Goal: Information Seeking & Learning: Find specific fact

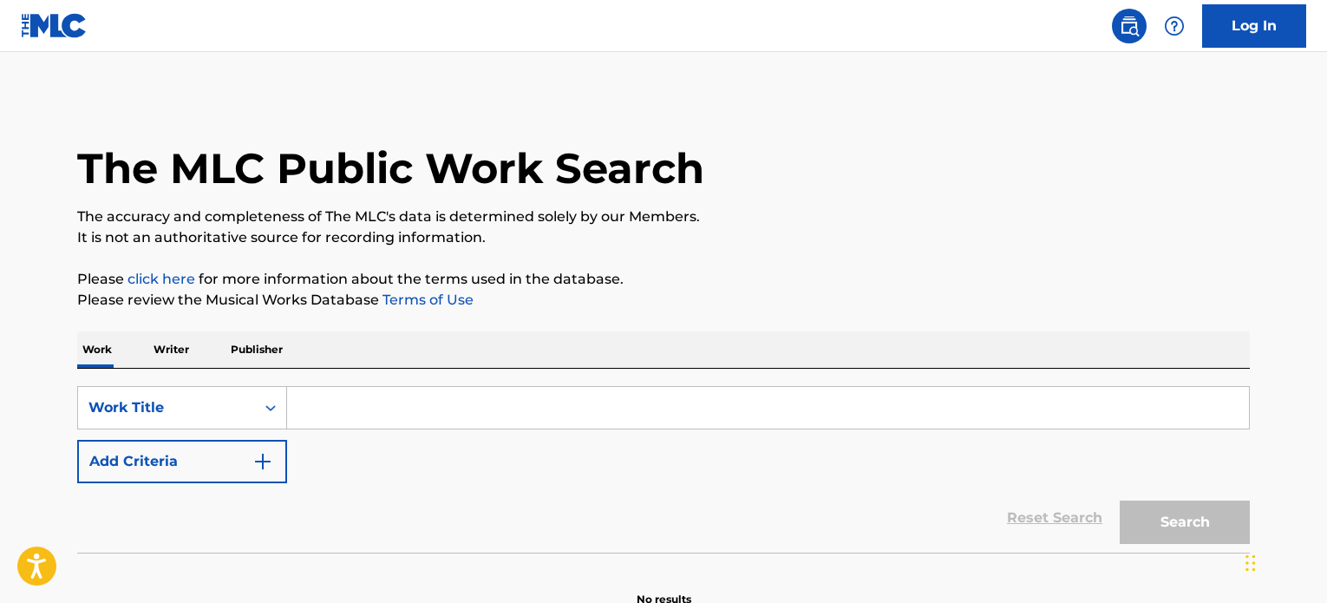
scroll to position [87, 0]
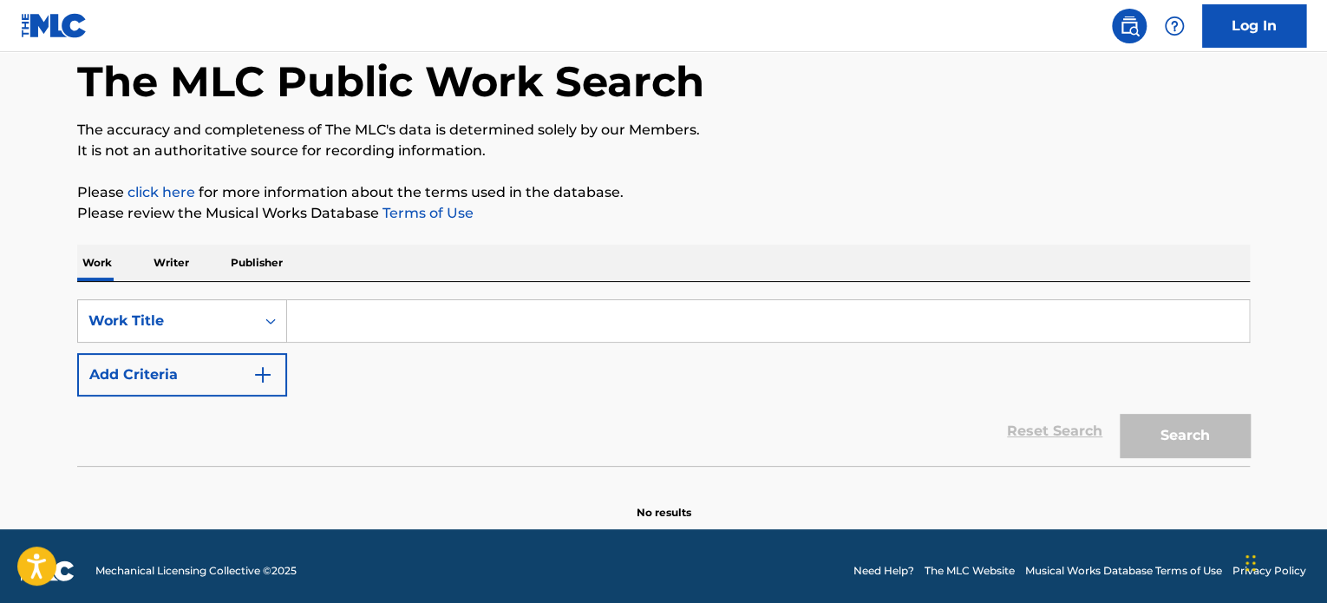
click at [579, 332] on input "Search Form" at bounding box center [768, 321] width 962 height 42
paste input "Beal"
type input "Beal"
click at [259, 363] on button "Add Criteria" at bounding box center [182, 374] width 210 height 43
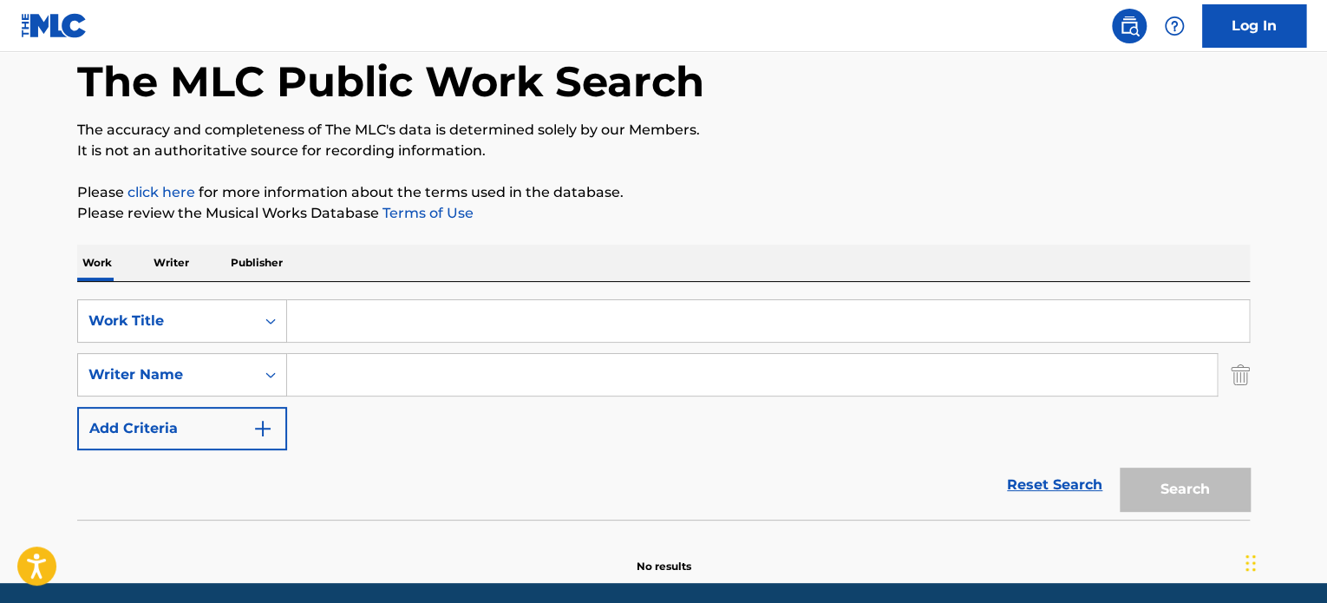
click at [399, 367] on input "Search Form" at bounding box center [752, 375] width 930 height 42
paste input "Beal"
type input "Beal"
click at [416, 330] on input "Search Form" at bounding box center [768, 321] width 962 height 42
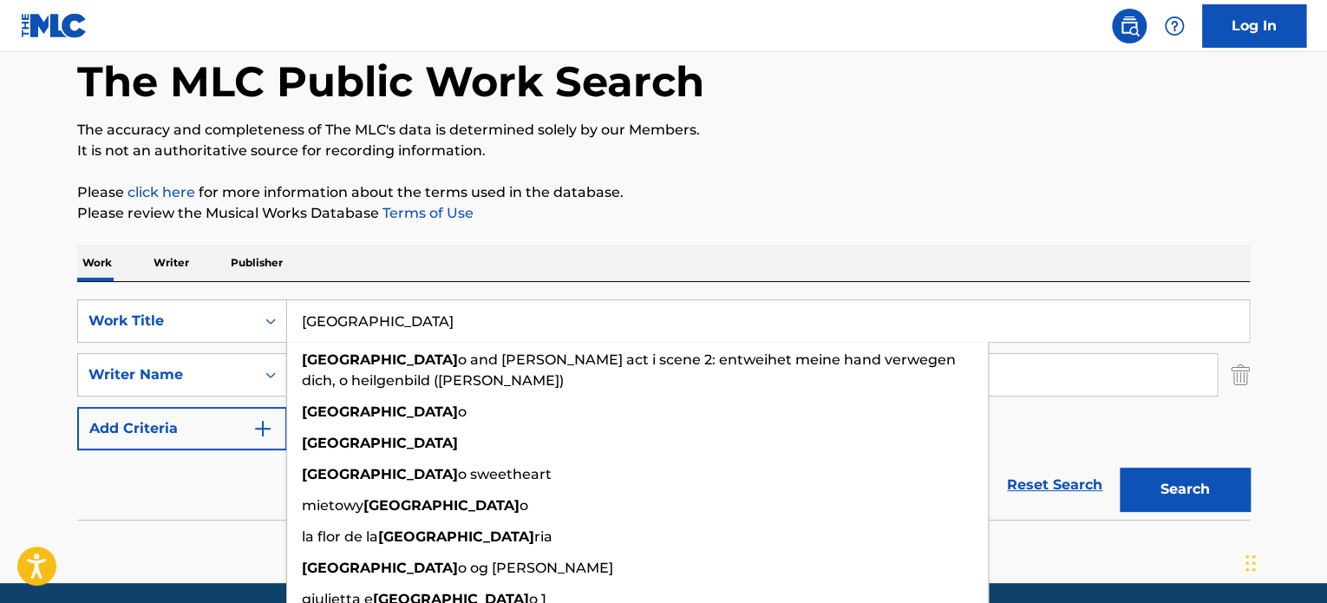
click at [997, 139] on p "The accuracy and completeness of The MLC's data is determined solely by our Mem…" at bounding box center [663, 130] width 1173 height 21
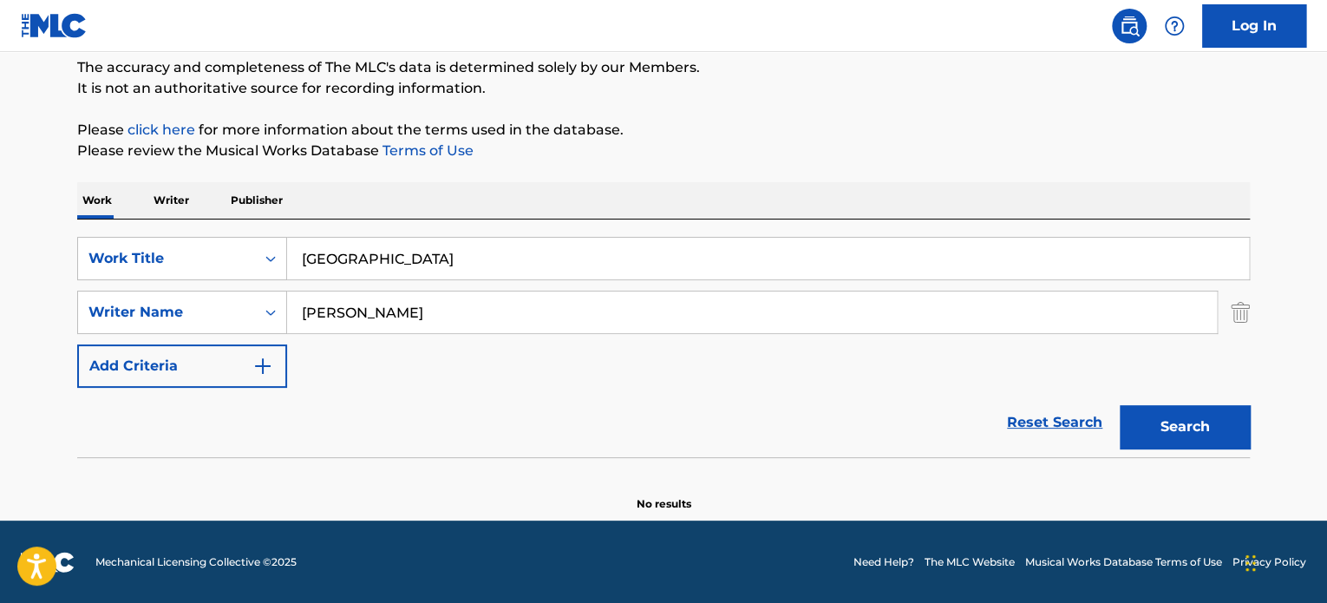
click at [1180, 427] on button "Search" at bounding box center [1185, 426] width 130 height 43
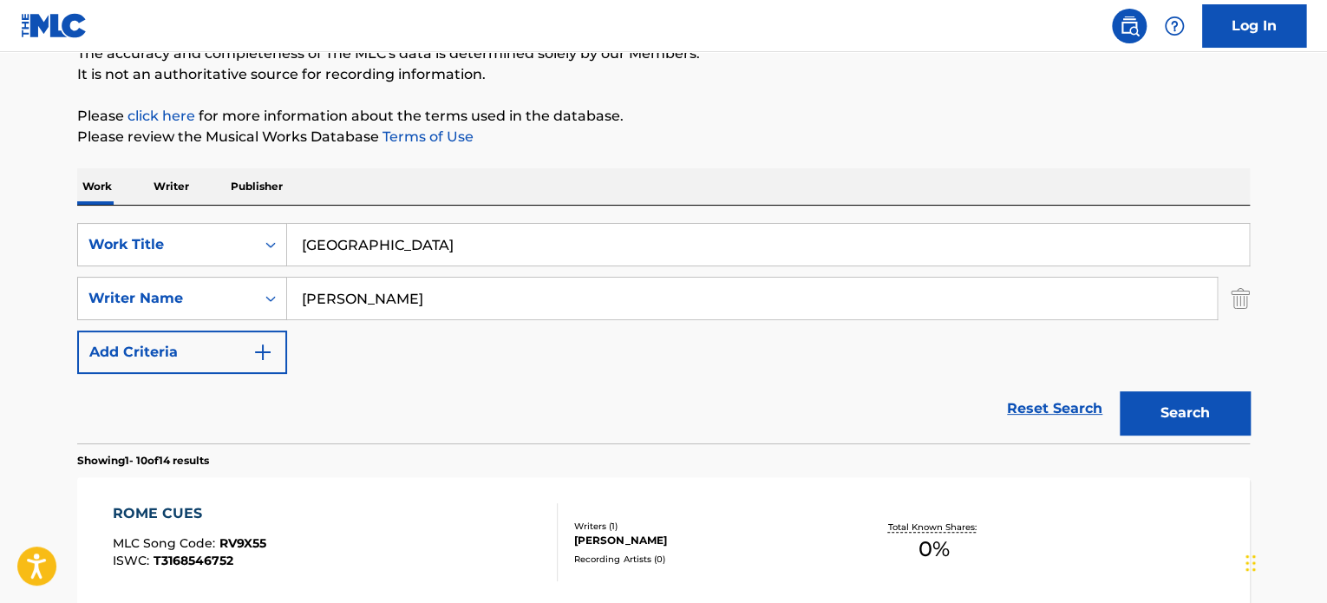
scroll to position [119, 0]
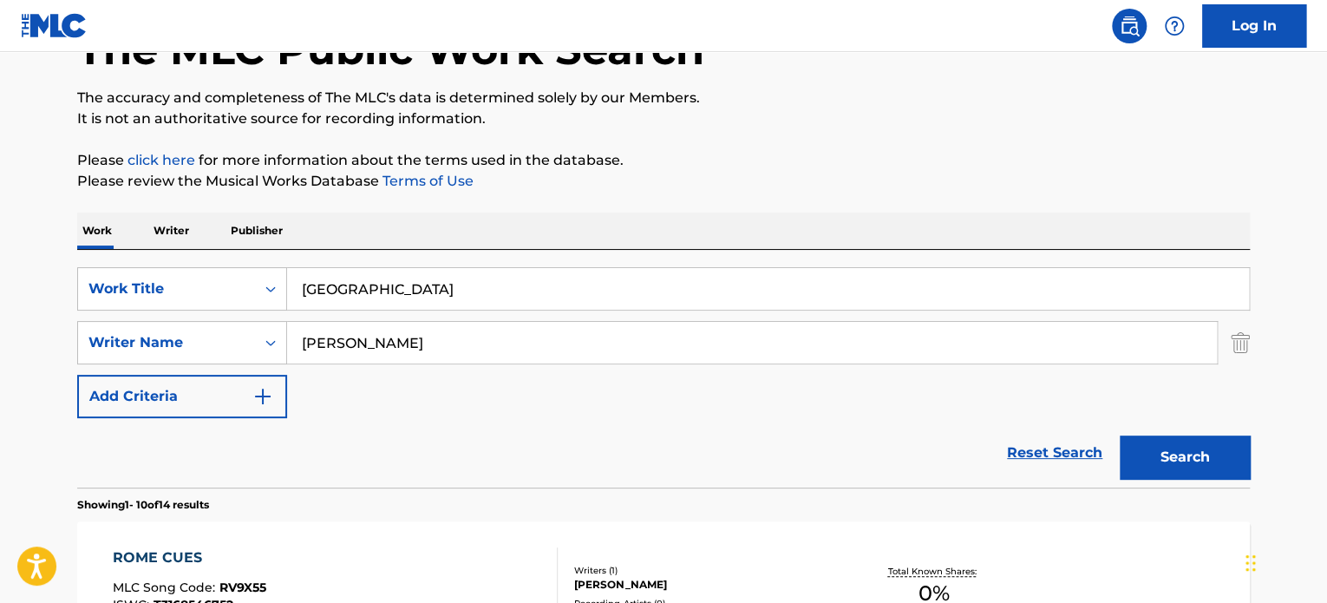
click at [425, 280] on input "rome" at bounding box center [768, 289] width 962 height 42
paste input "by the sword"
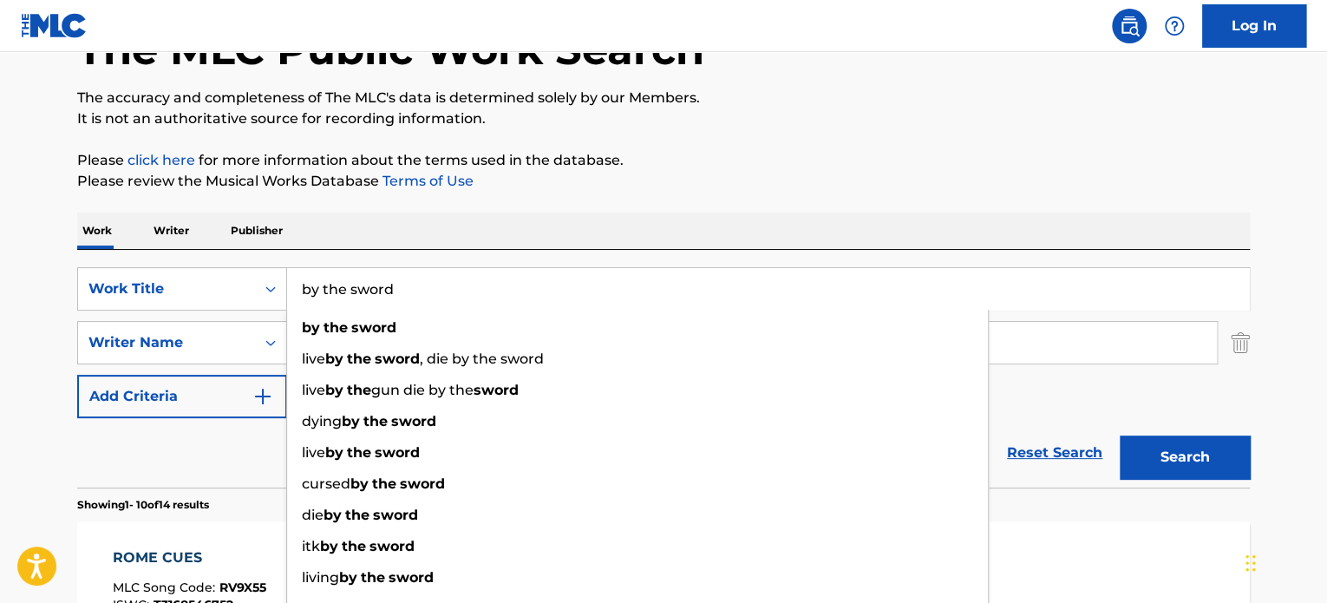
type input "by the sword"
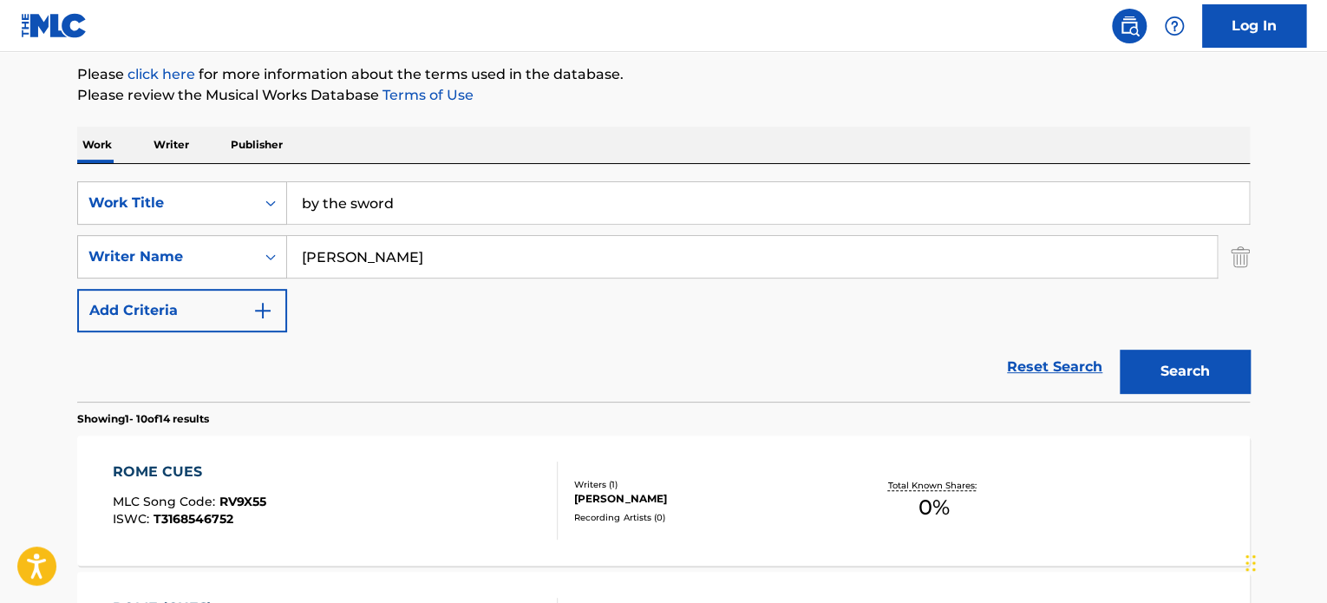
scroll to position [206, 0]
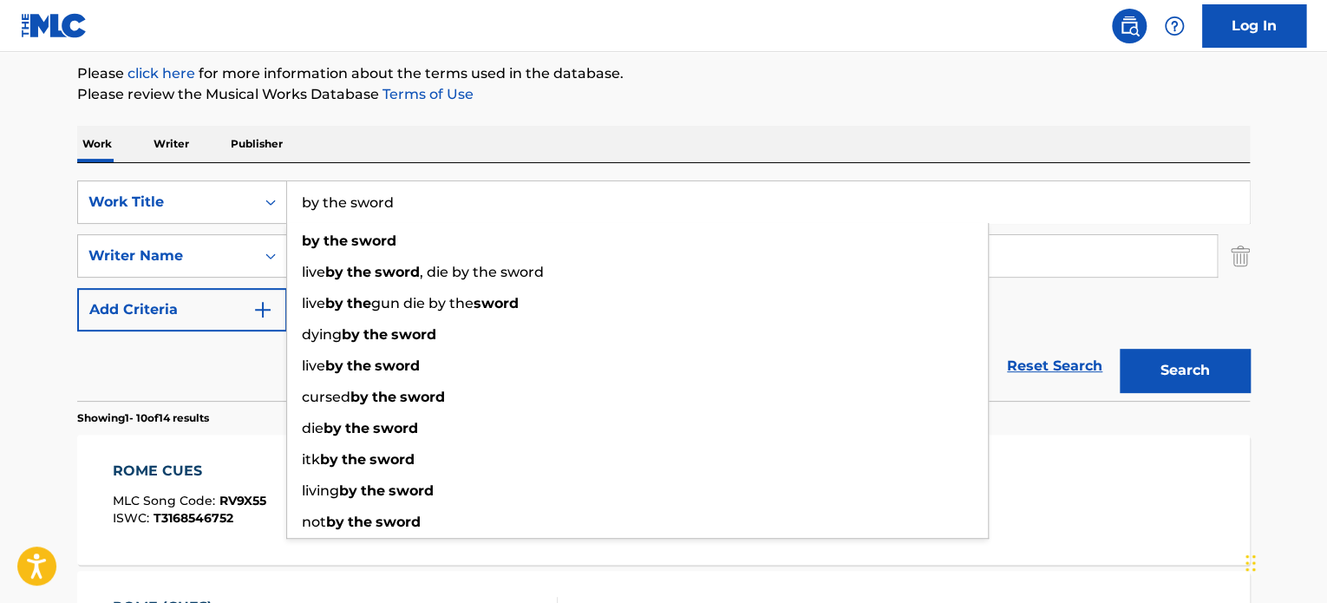
drag, startPoint x: 422, startPoint y: 190, endPoint x: 152, endPoint y: 236, distance: 273.7
click at [0, 205] on html "Accessibility Screen-Reader Guide, Feedback, and Issue Reporting | New window C…" at bounding box center [663, 95] width 1327 height 603
click at [577, 142] on div "Work Writer Publisher" at bounding box center [663, 144] width 1173 height 36
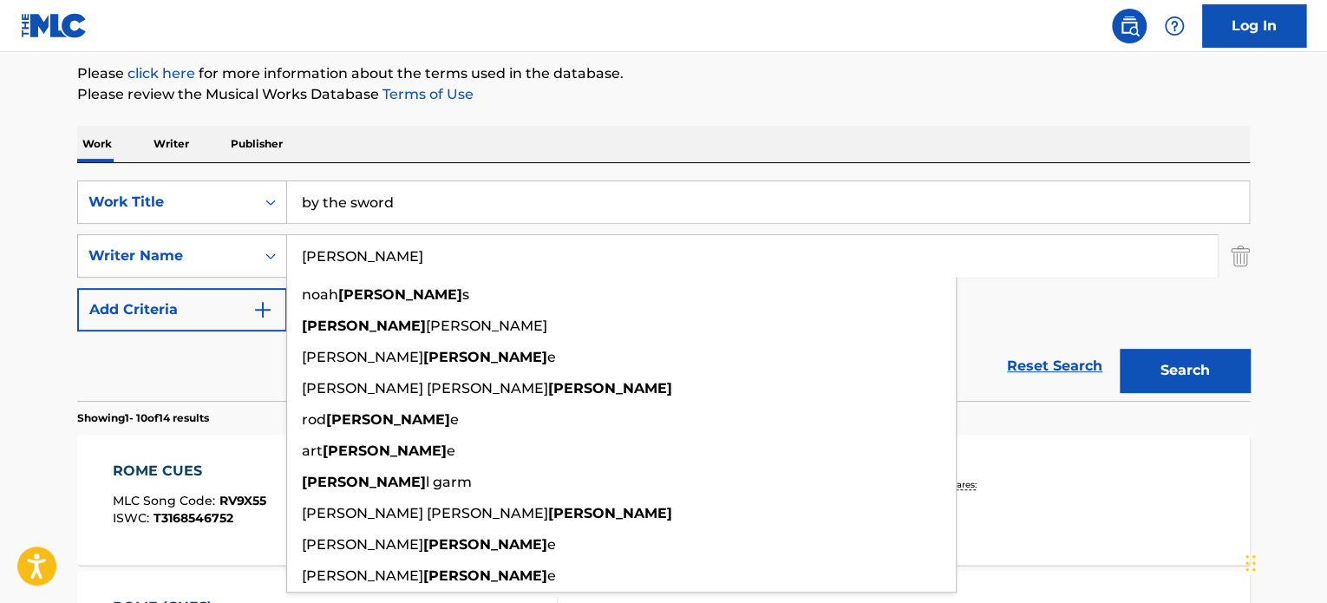
click at [436, 270] on input "Beal" at bounding box center [752, 256] width 930 height 42
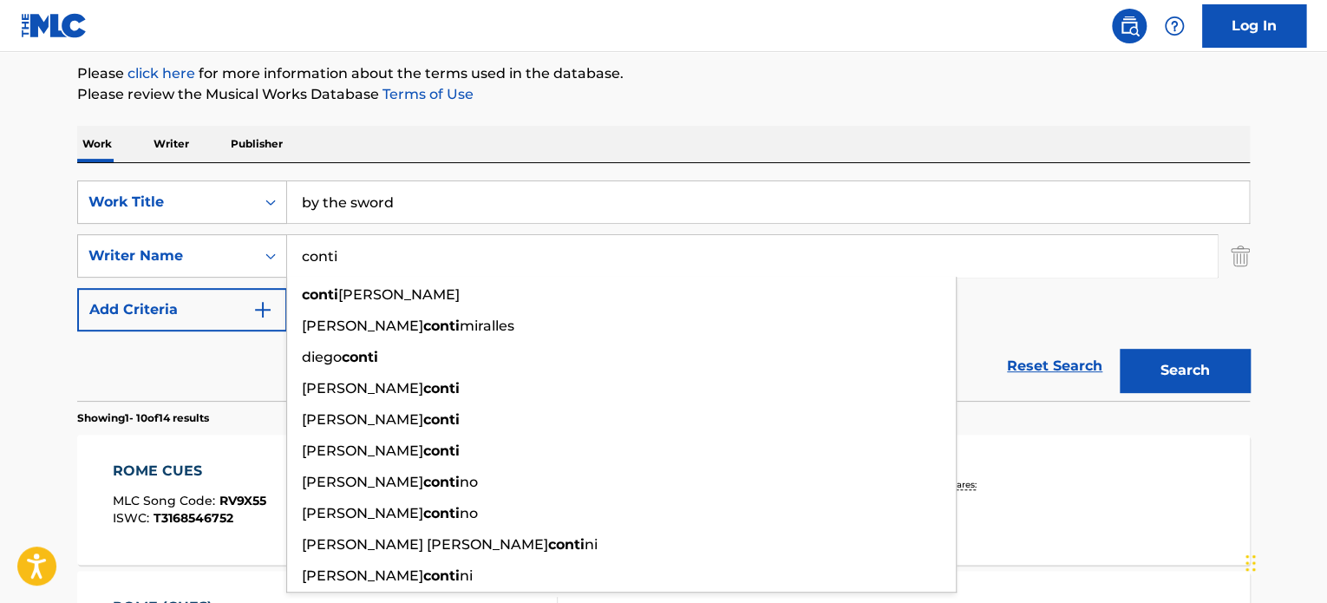
type input "conti"
click at [690, 163] on div "SearchWithCriteria485a94d3-5731-4f2b-b400-bec81b5d56ee Work Title by the sword …" at bounding box center [663, 282] width 1173 height 238
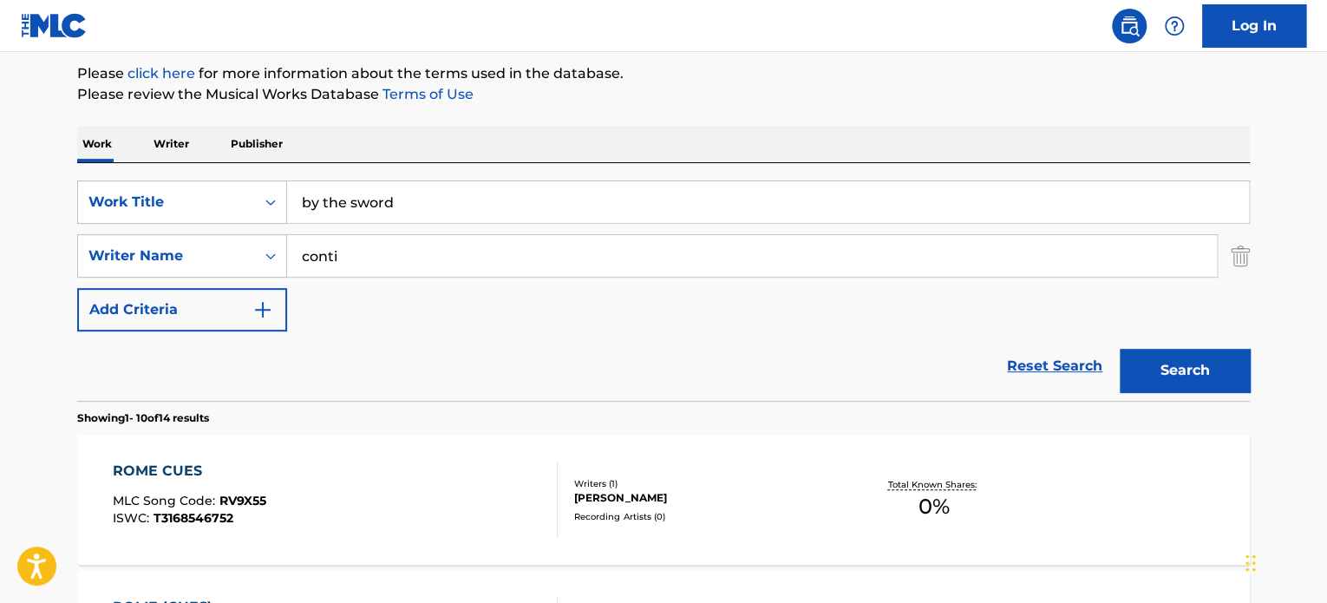
click at [1178, 369] on button "Search" at bounding box center [1185, 370] width 130 height 43
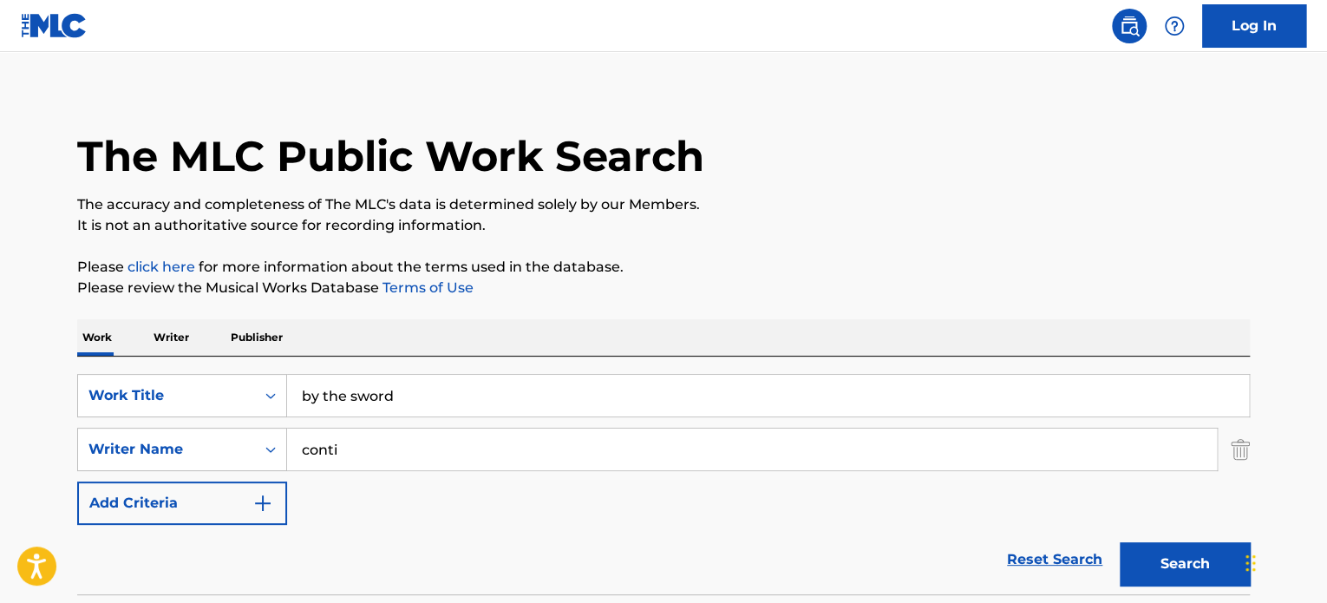
scroll to position [0, 0]
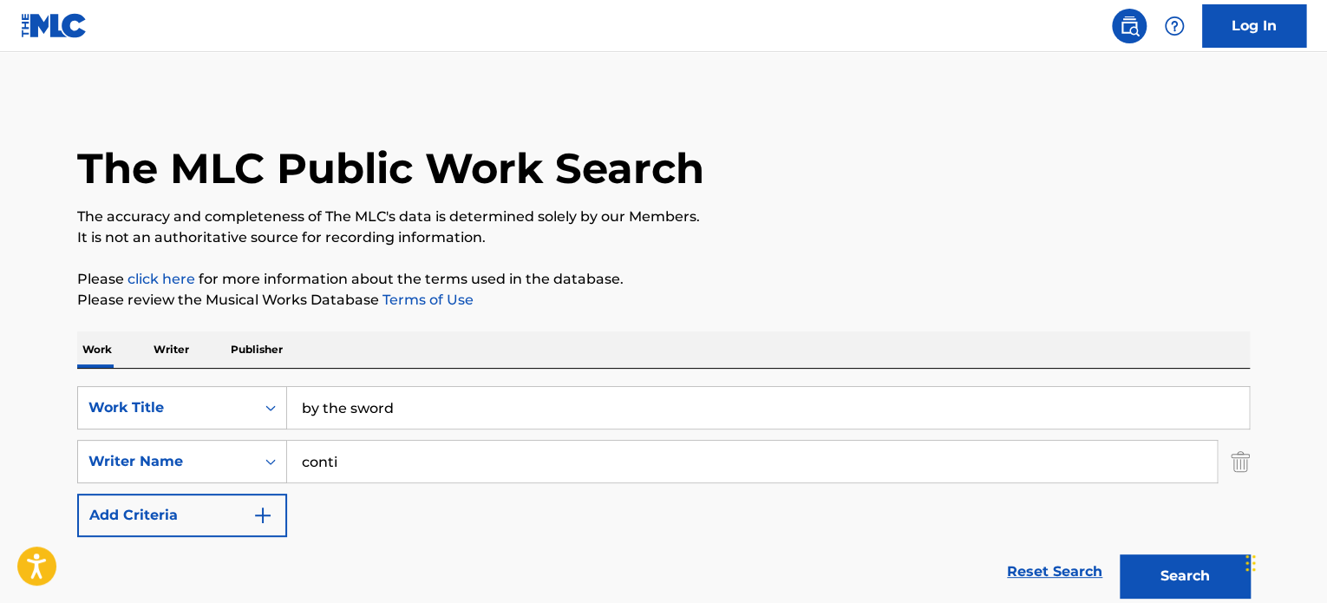
click at [403, 397] on input "by the sword" at bounding box center [768, 408] width 962 height 42
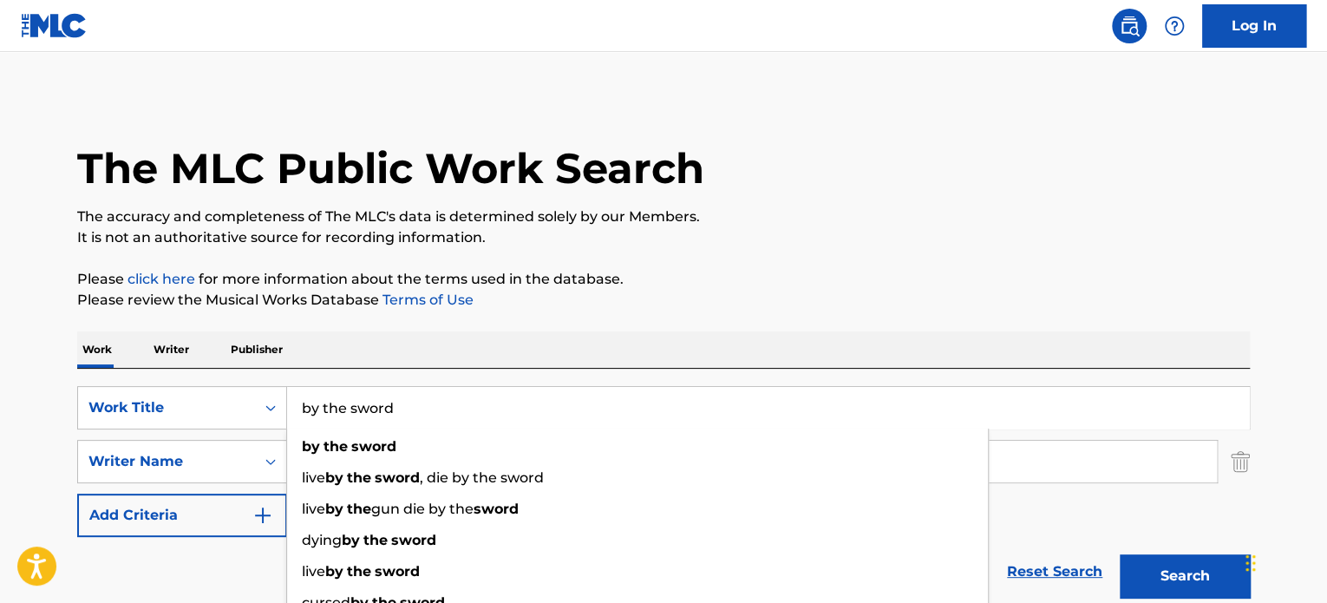
click at [424, 405] on input "by the sword" at bounding box center [768, 408] width 962 height 42
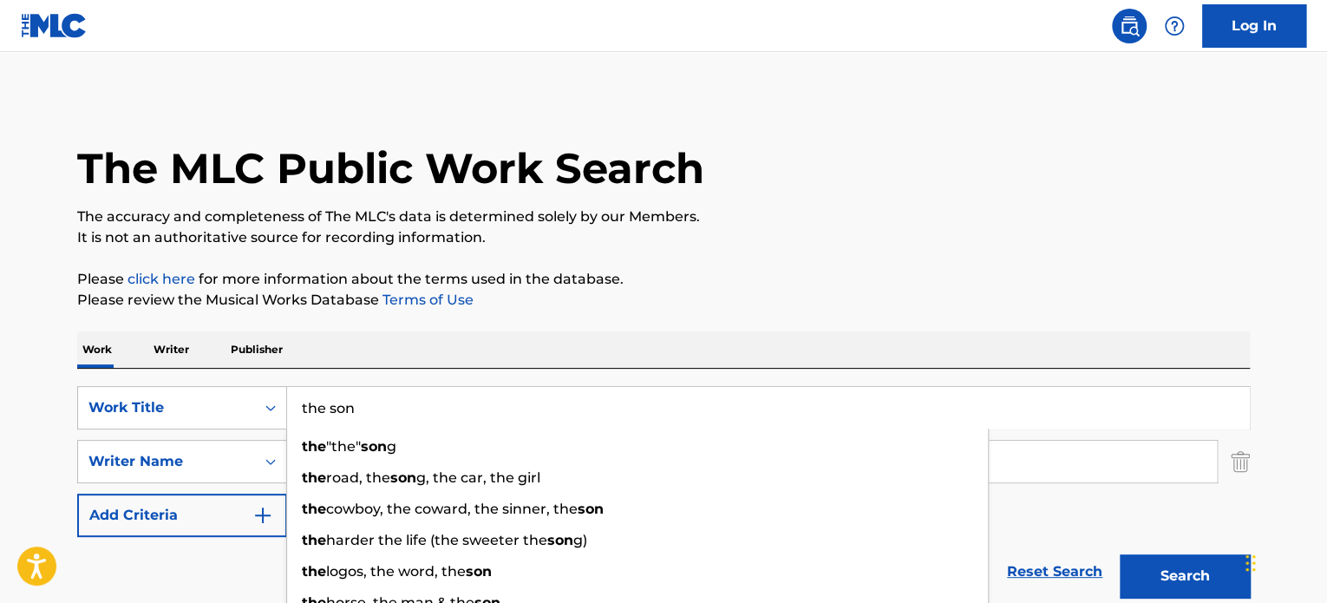
type input "the son"
click at [750, 304] on p "Please review the Musical Works Database Terms of Use" at bounding box center [663, 300] width 1173 height 21
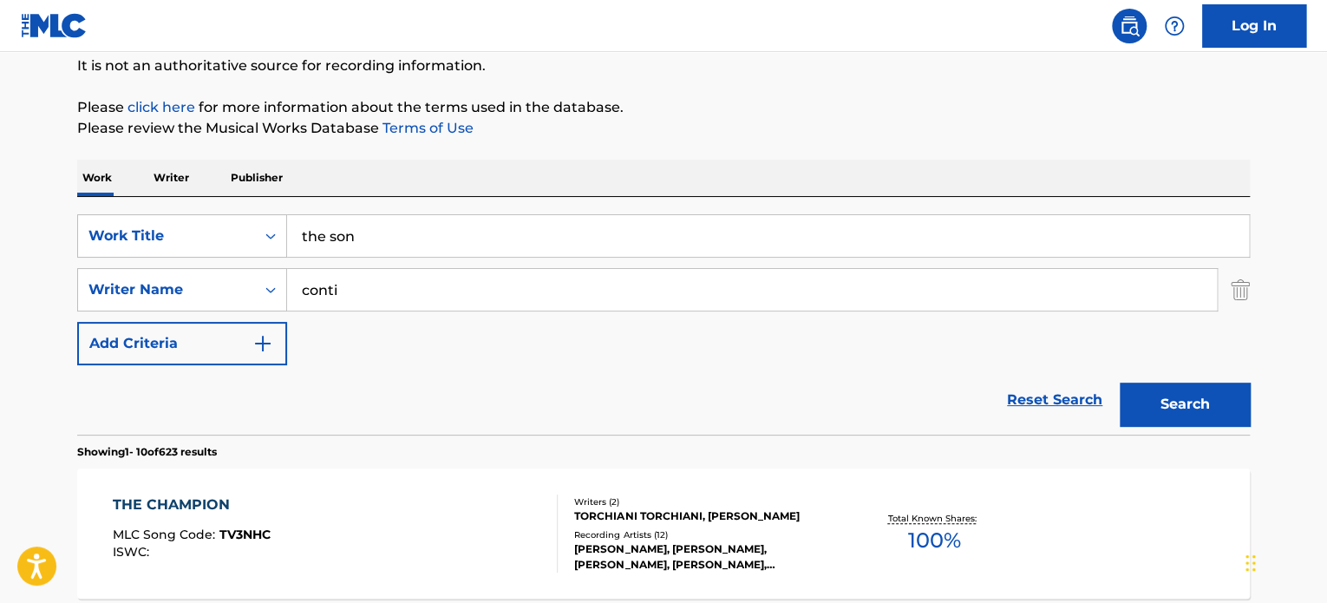
scroll to position [173, 0]
click at [550, 275] on input "conti" at bounding box center [752, 288] width 930 height 42
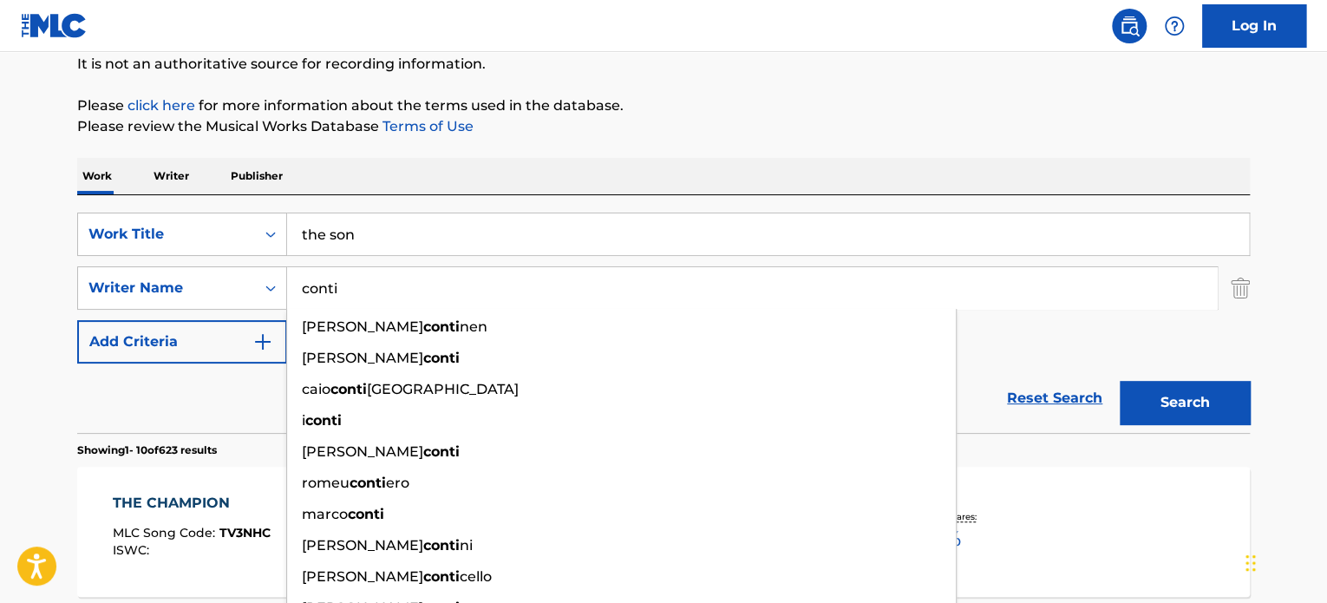
paste input "Halloran"
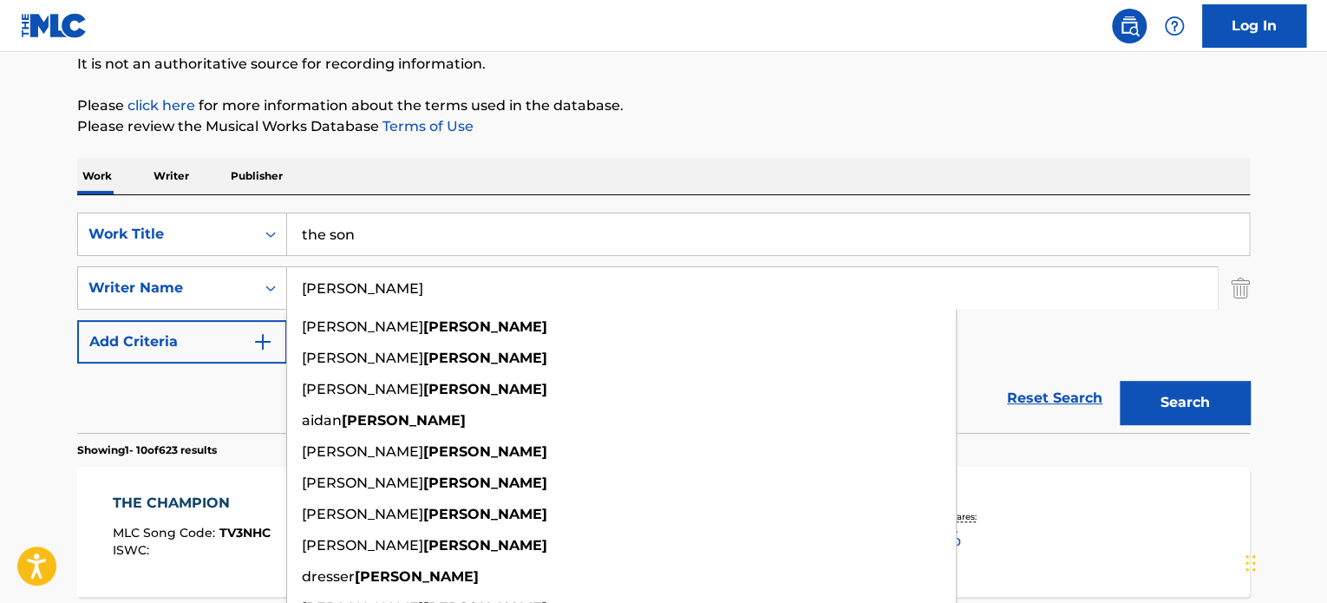
click at [1198, 390] on button "Search" at bounding box center [1185, 402] width 130 height 43
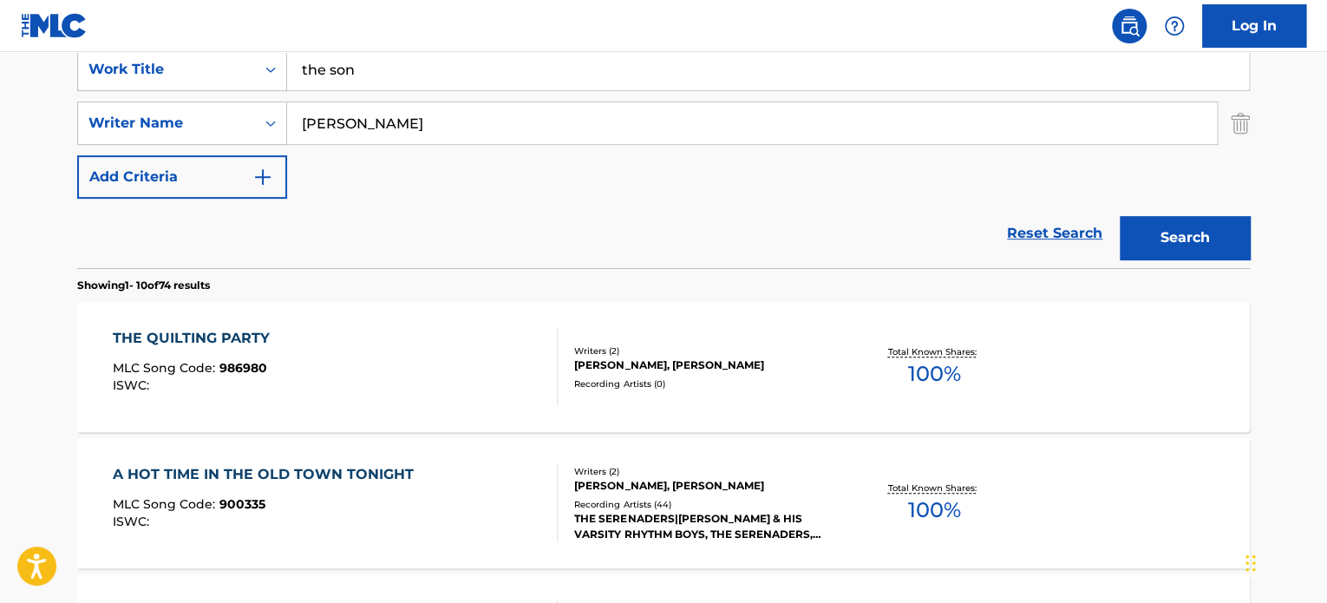
scroll to position [347, 0]
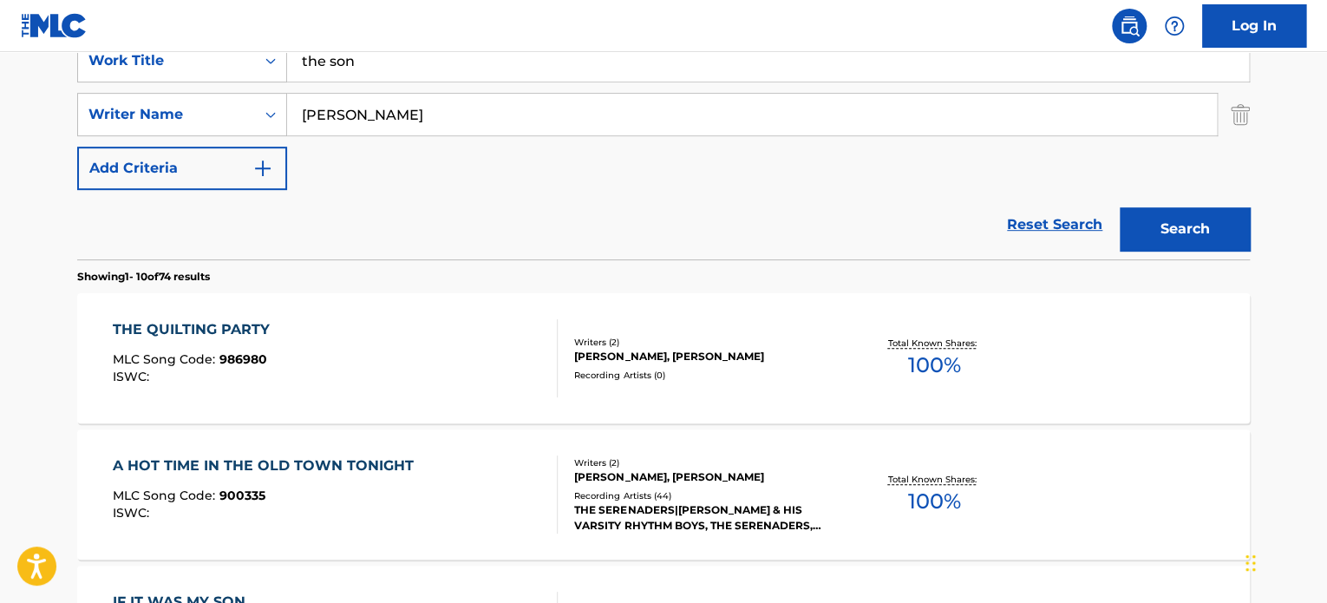
drag, startPoint x: 379, startPoint y: 134, endPoint x: 284, endPoint y: 164, distance: 100.1
click at [122, 145] on div "SearchWithCriteria485a94d3-5731-4f2b-b400-bec81b5d56ee Work Title the son Searc…" at bounding box center [663, 114] width 1173 height 151
paste input "Ari"
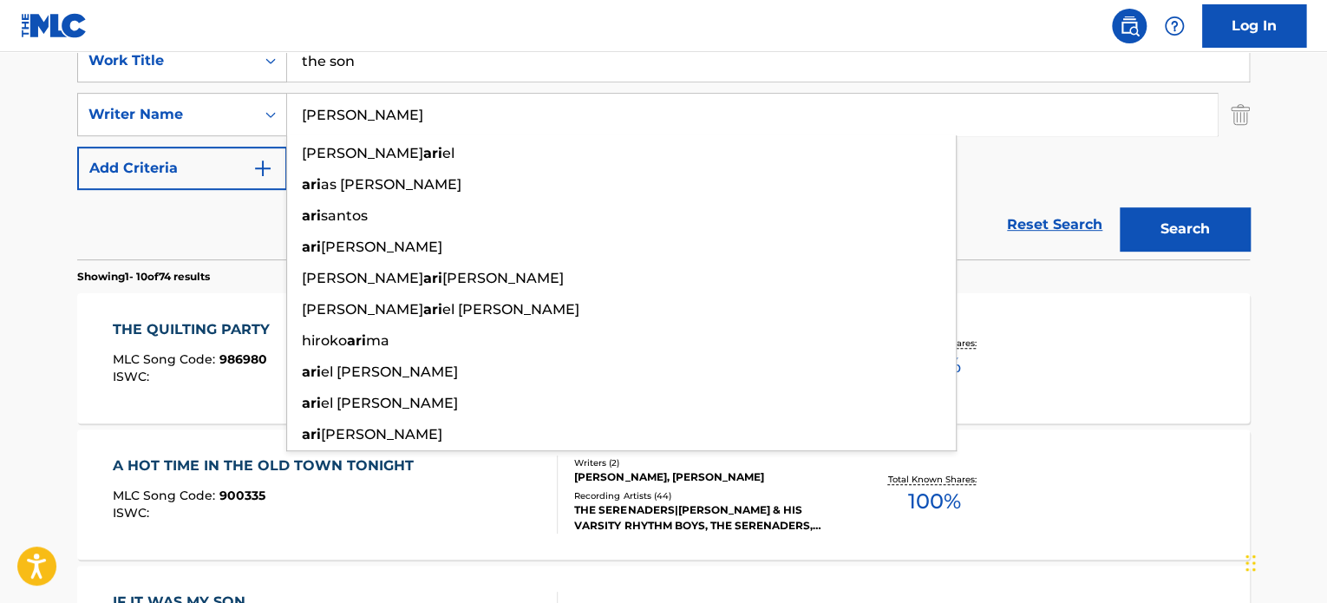
click at [1146, 221] on button "Search" at bounding box center [1185, 228] width 130 height 43
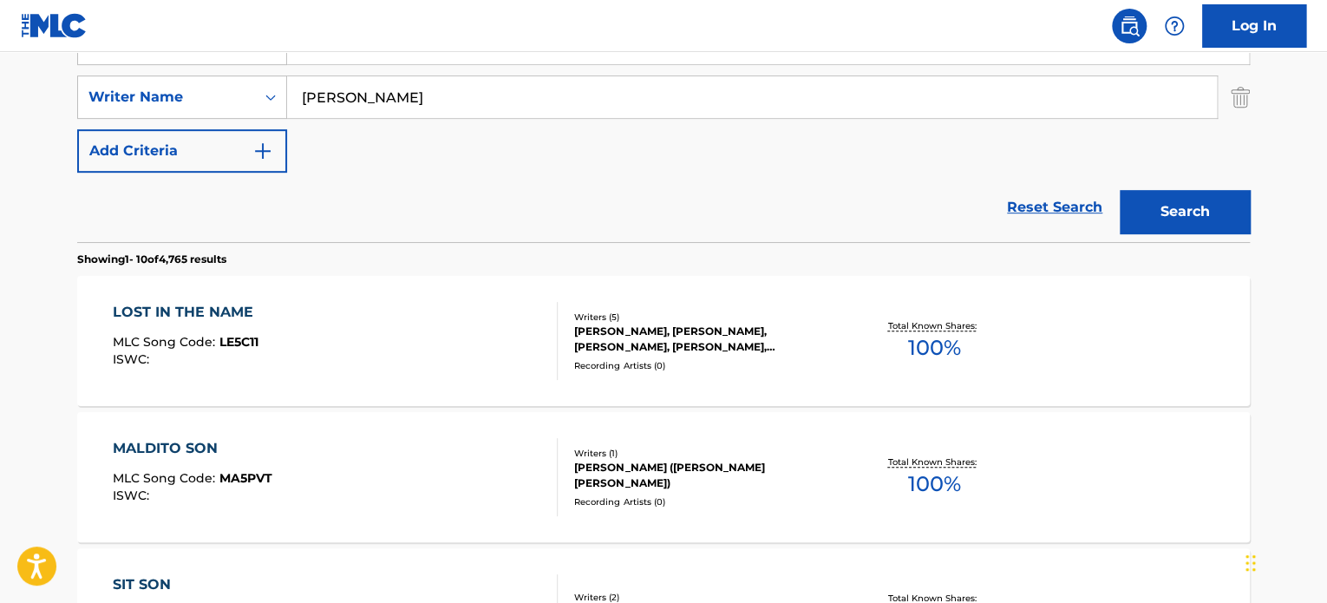
scroll to position [0, 0]
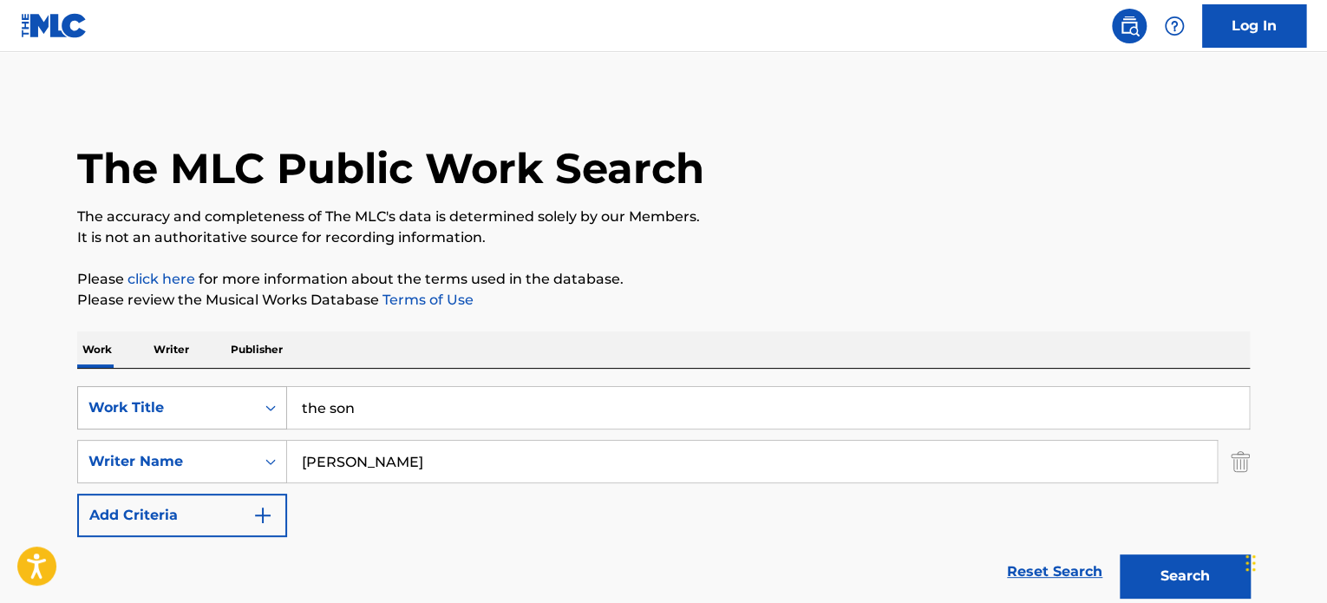
drag, startPoint x: 445, startPoint y: 450, endPoint x: 229, endPoint y: 405, distance: 220.7
click at [128, 436] on div "SearchWithCriteria485a94d3-5731-4f2b-b400-bec81b5d56ee Work Title the son Searc…" at bounding box center [663, 461] width 1173 height 151
paste input "Rodriguez"
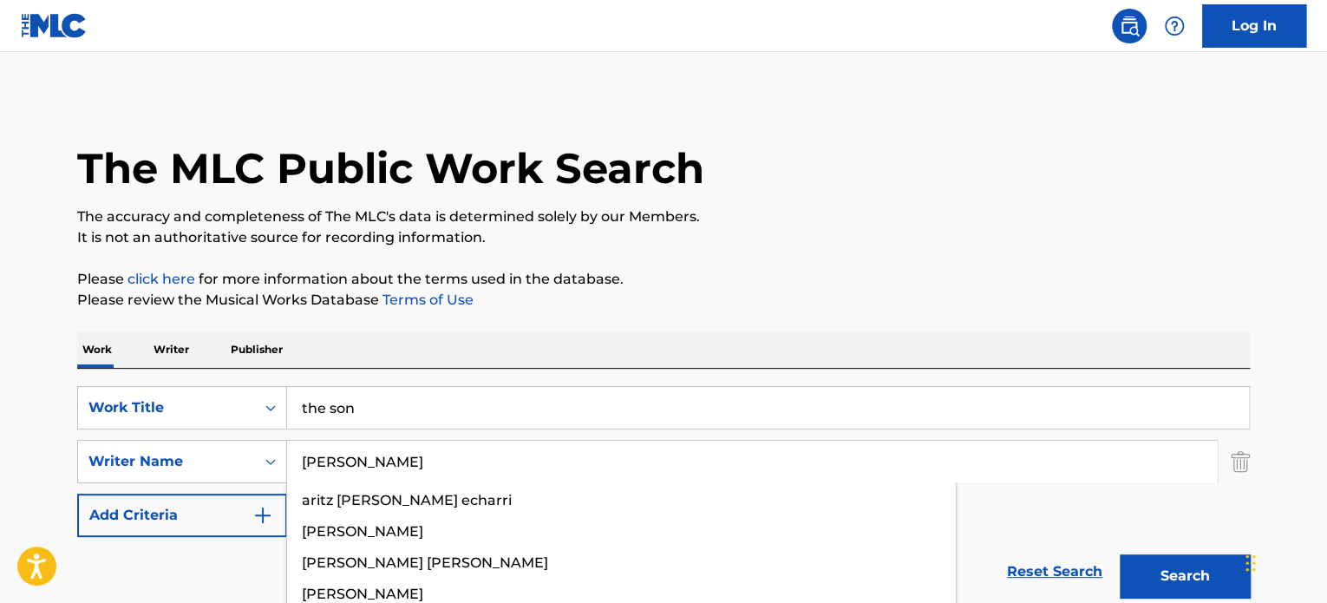
type input "Rodriguez"
click at [881, 277] on p "Please click here for more information about the terms used in the database." at bounding box center [663, 279] width 1173 height 21
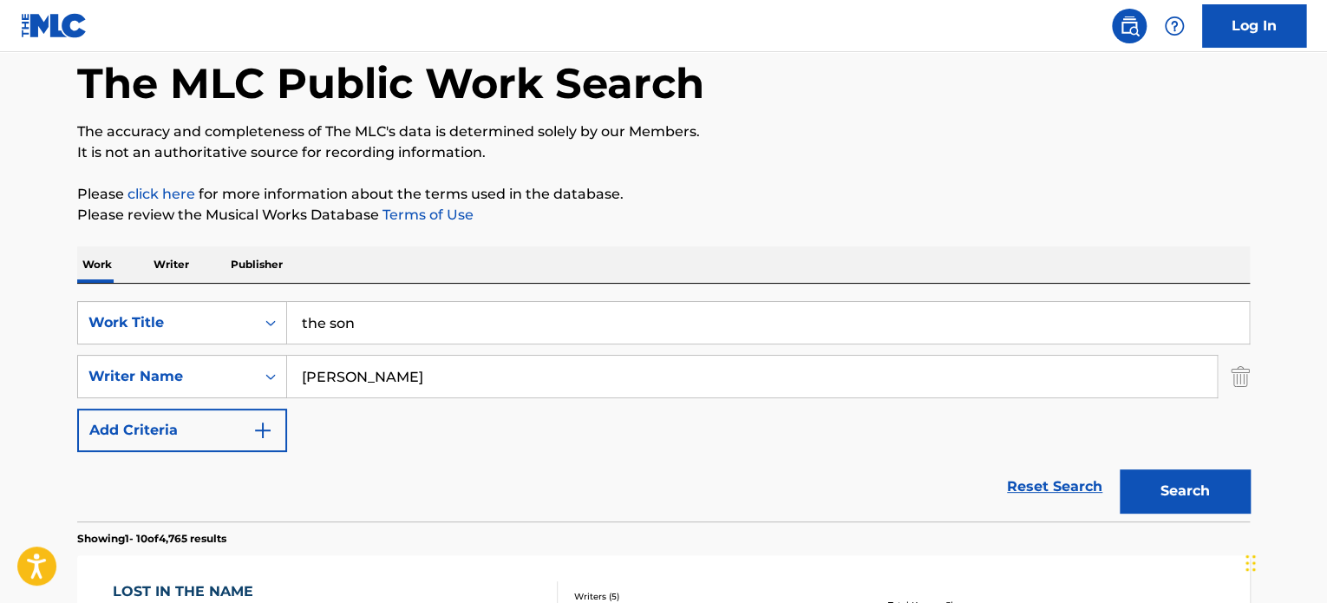
scroll to position [87, 0]
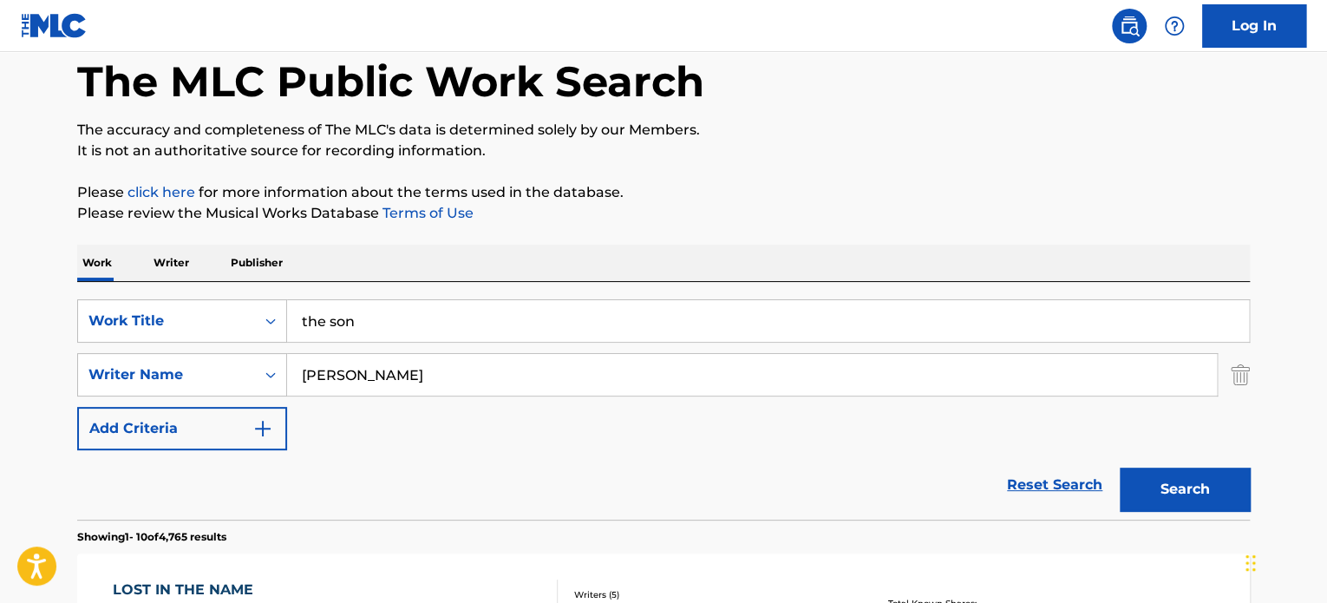
click at [1145, 463] on div "Search" at bounding box center [1180, 484] width 139 height 69
click at [1163, 478] on button "Search" at bounding box center [1185, 489] width 130 height 43
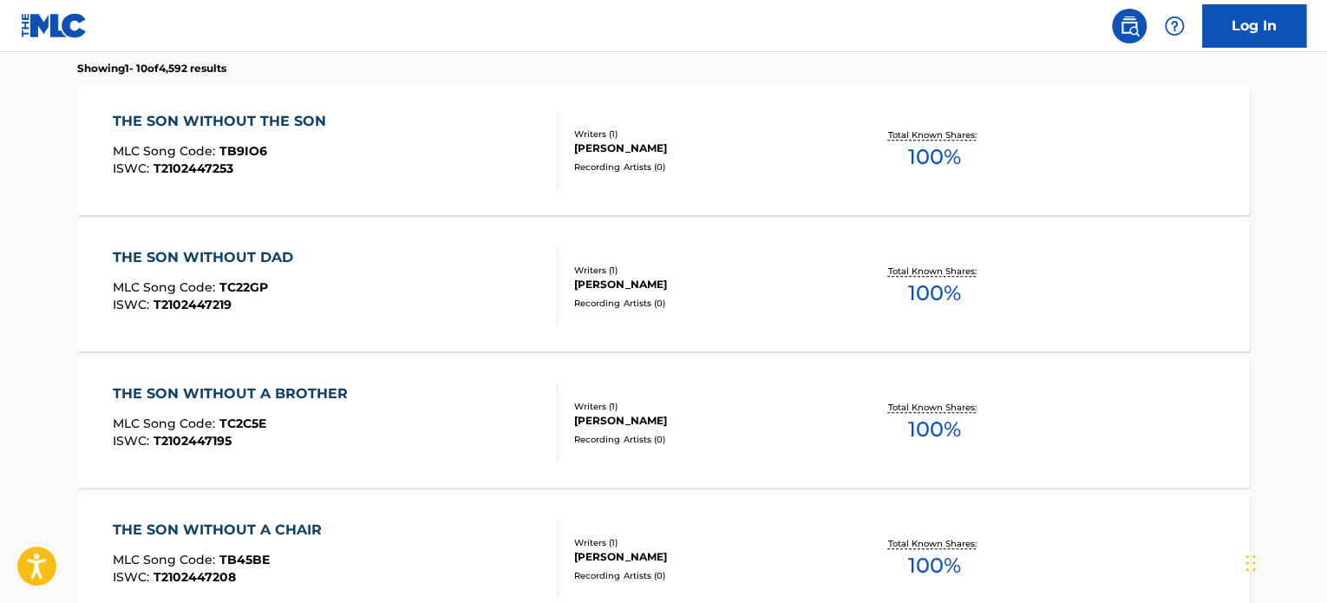
scroll to position [292, 0]
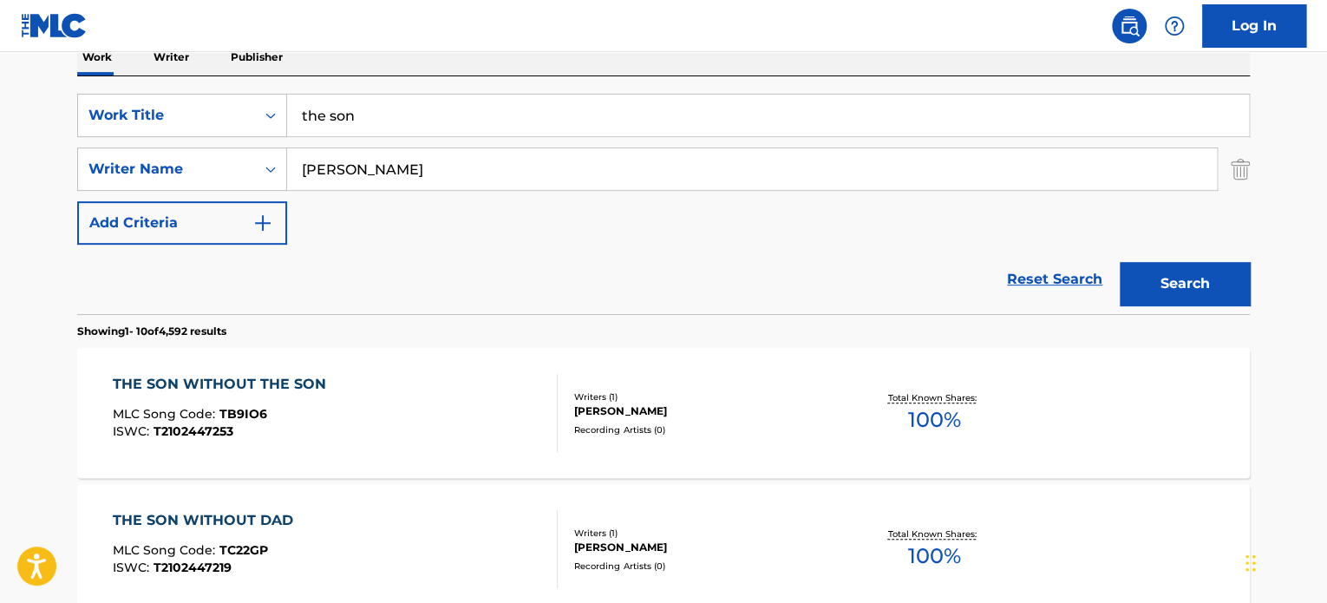
drag, startPoint x: 454, startPoint y: 108, endPoint x: -88, endPoint y: 92, distance: 541.5
click at [0, 92] on html "Accessibility Screen-Reader Guide, Feedback, and Issue Reporting | New window C…" at bounding box center [663, 9] width 1327 height 603
paste input "Banderilla"
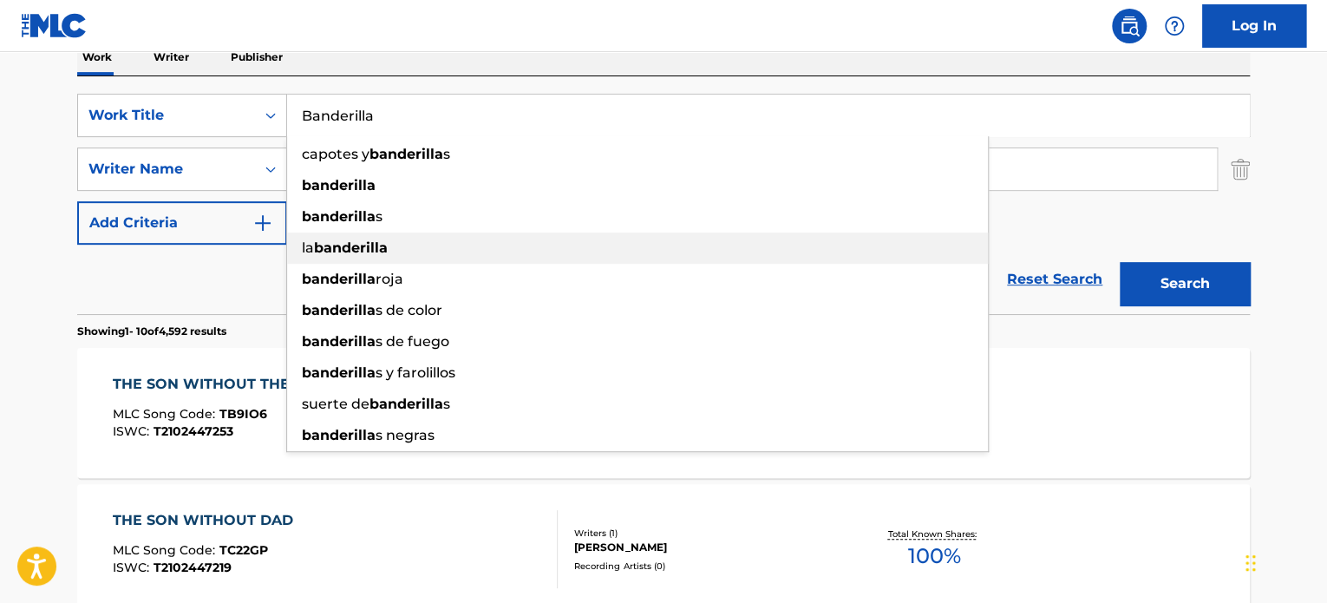
click at [584, 167] on div "capotes y banderilla s" at bounding box center [637, 154] width 701 height 31
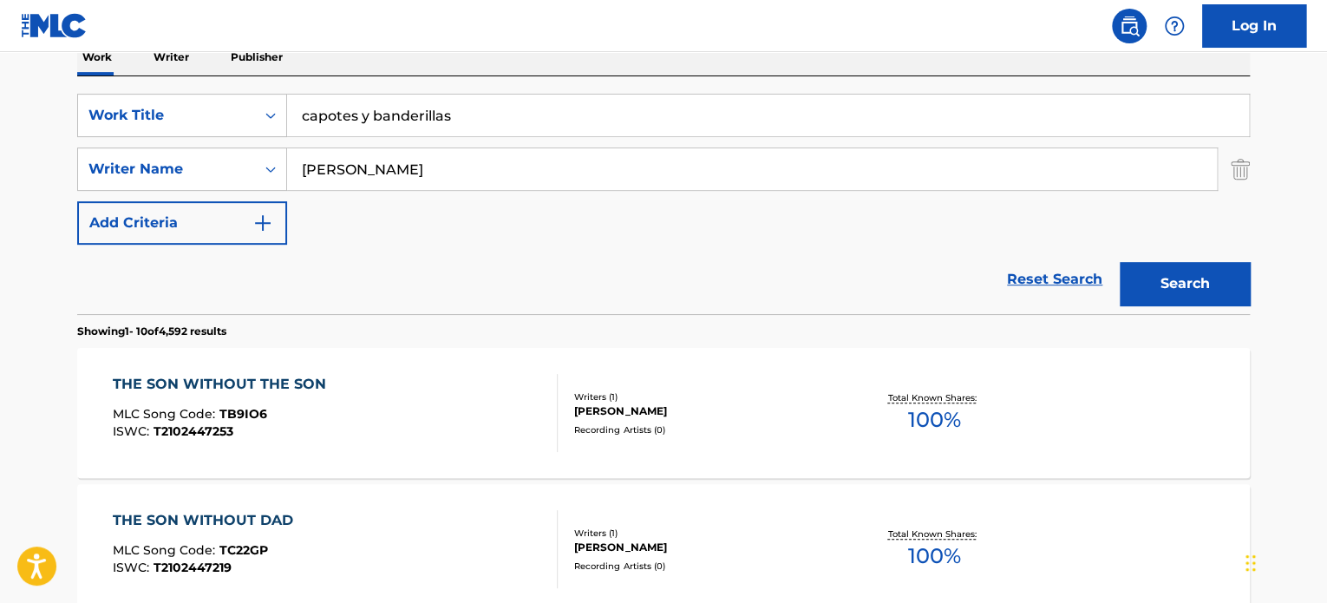
drag, startPoint x: 714, startPoint y: 121, endPoint x: 14, endPoint y: 130, distance: 700.1
click at [0, 130] on html "Accessibility Screen-Reader Guide, Feedback, and Issue Reporting | New window C…" at bounding box center [663, 9] width 1327 height 603
paste input "Banderilla"
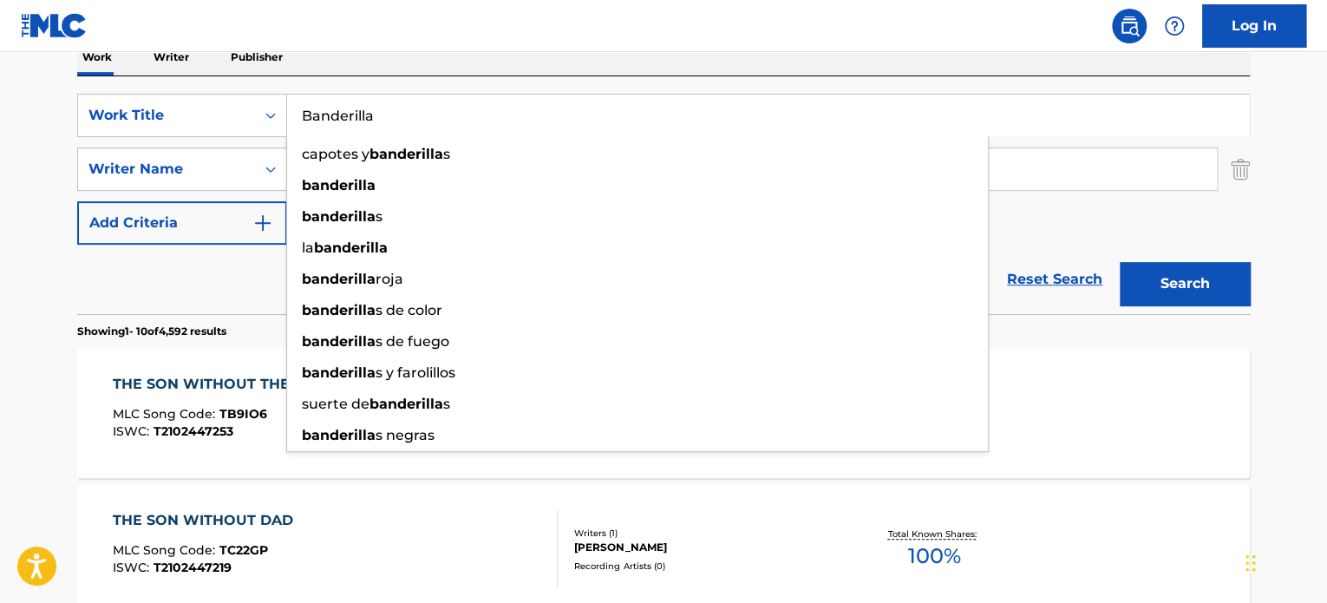
type input "Banderilla"
click at [1111, 180] on input "Rodriguez" at bounding box center [752, 169] width 930 height 42
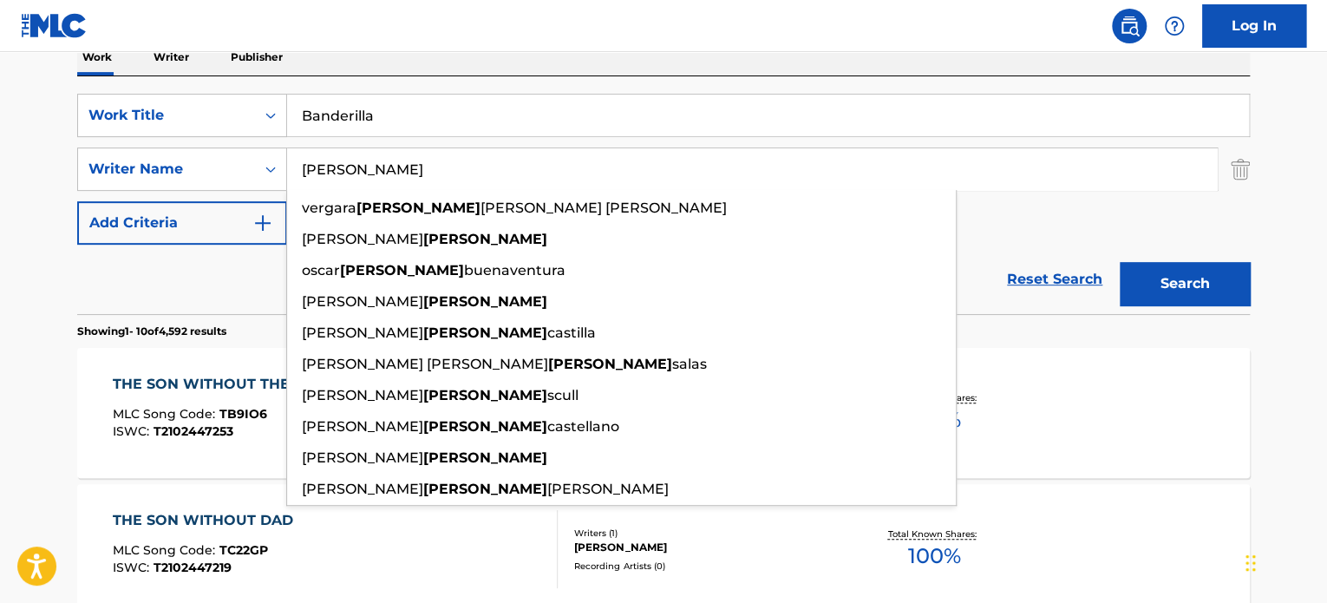
click at [1111, 180] on input "Rodriguez" at bounding box center [752, 169] width 930 height 42
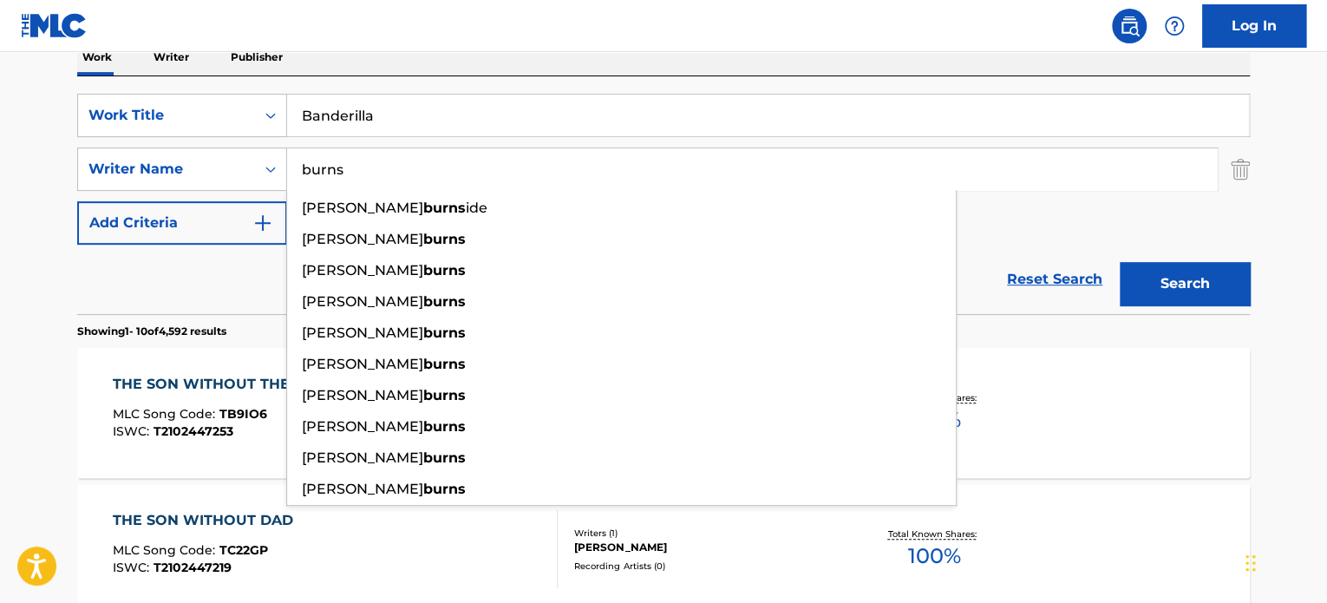
type input "burns"
click at [1156, 246] on div "Search" at bounding box center [1180, 279] width 139 height 69
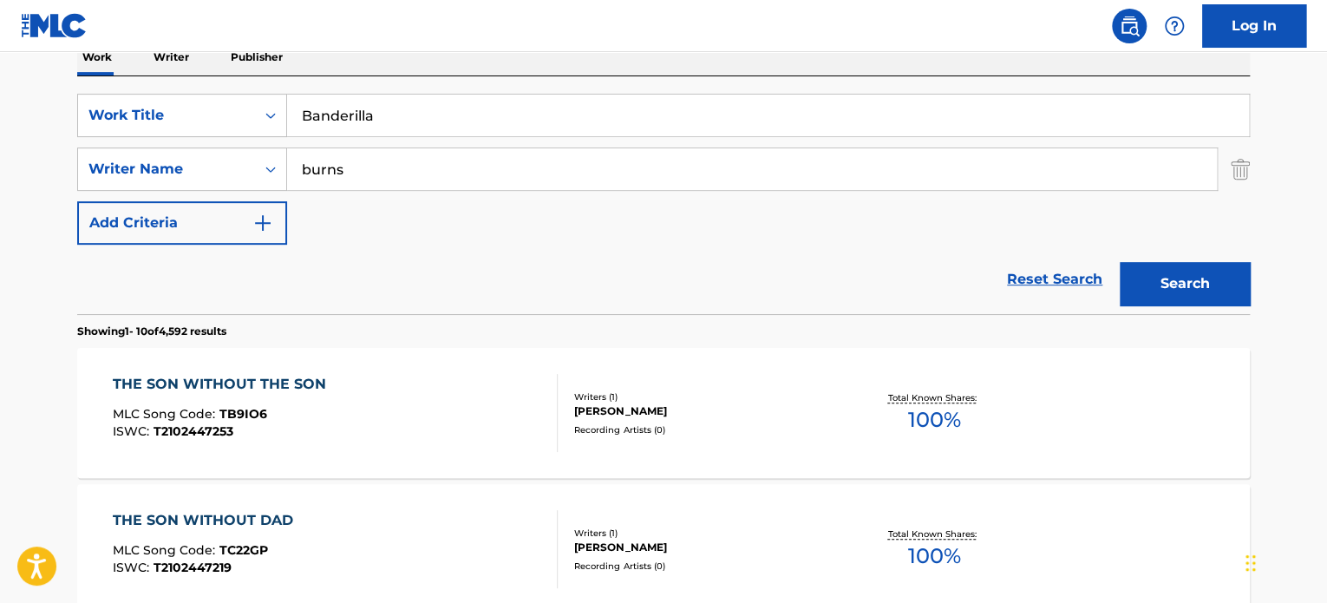
click at [1163, 302] on button "Search" at bounding box center [1185, 283] width 130 height 43
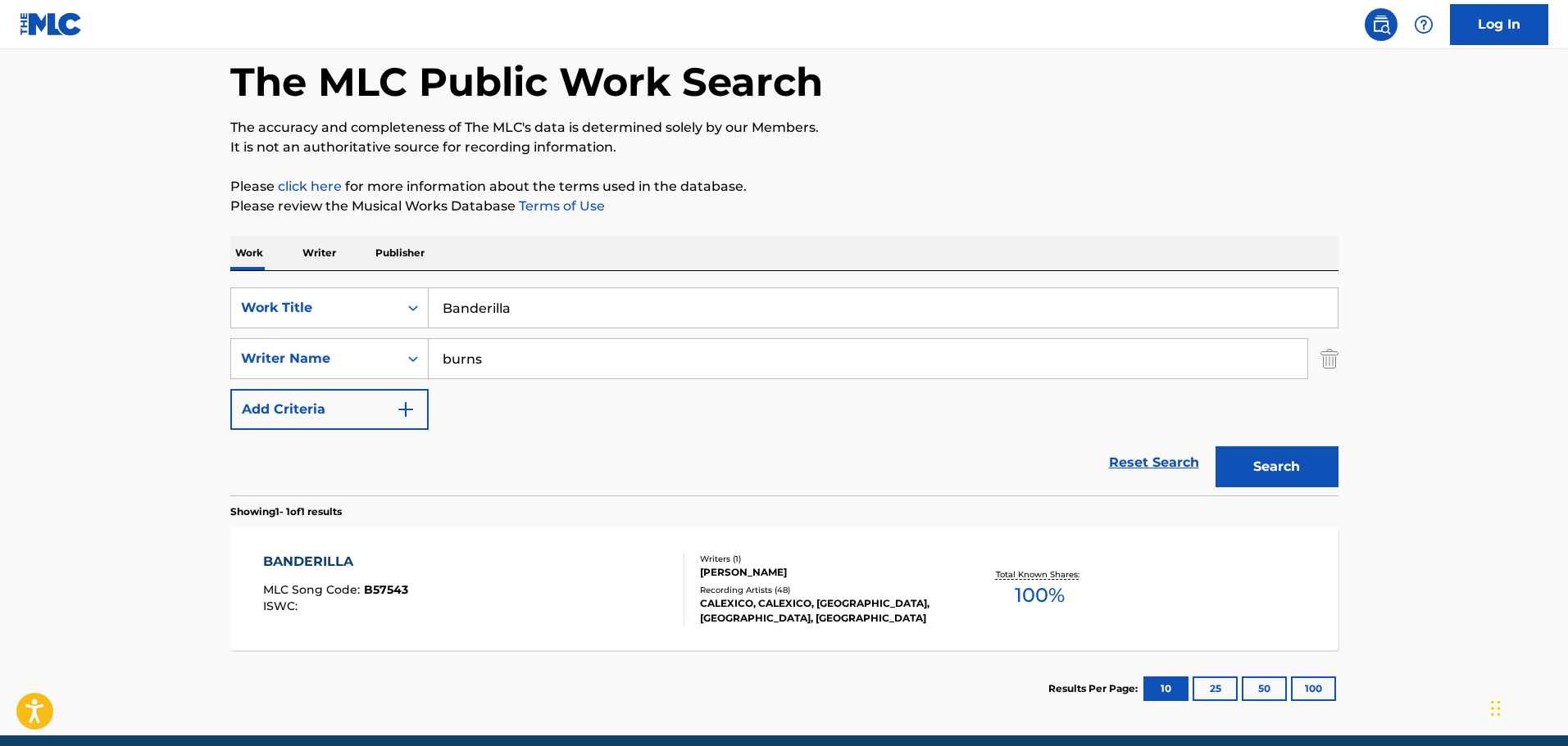
scroll to position [63, 0]
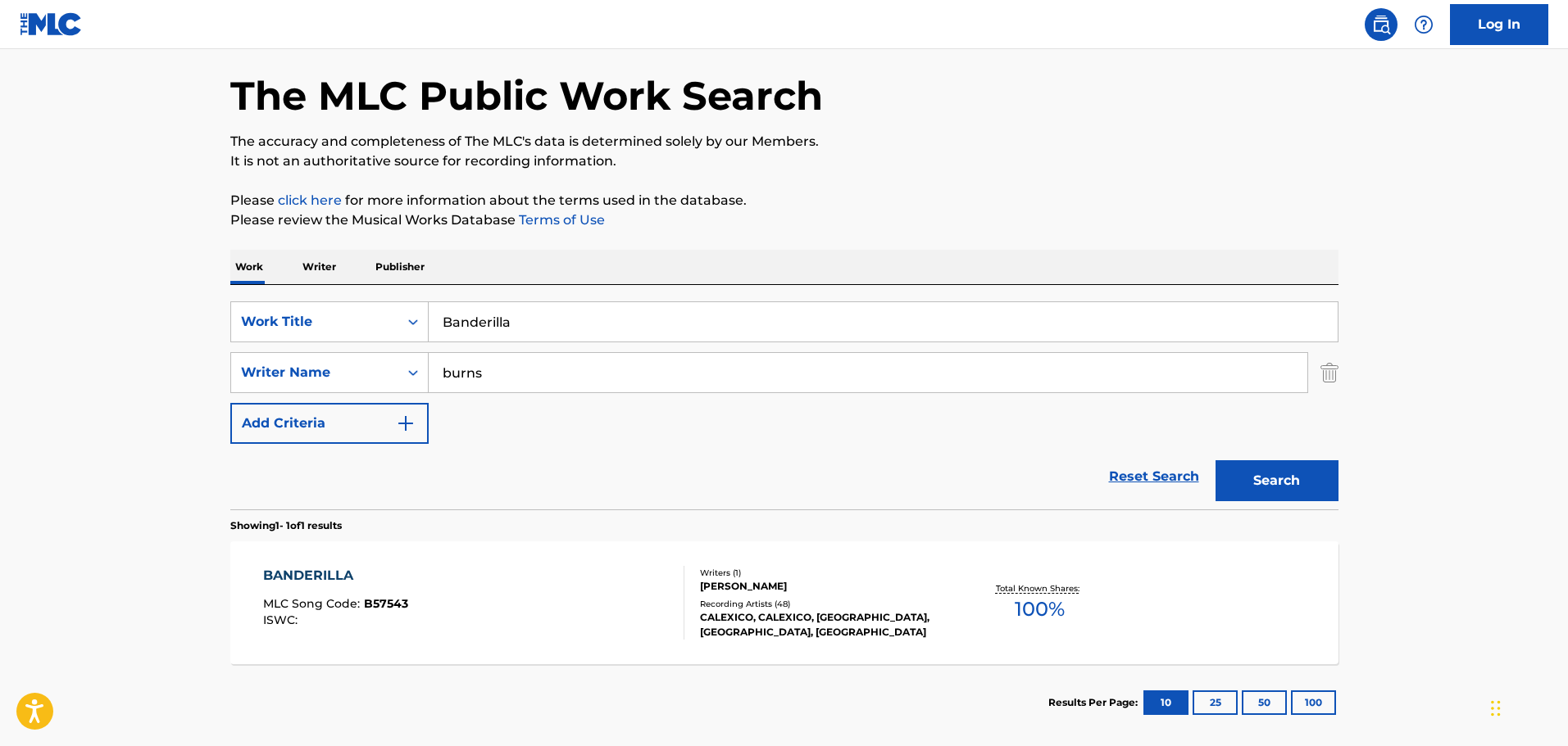
drag, startPoint x: 653, startPoint y: 314, endPoint x: 195, endPoint y: 319, distance: 458.0
click at [207, 319] on main "The MLC Public Work Search The accuracy and completeness of The MLC's data is d…" at bounding box center [784, 367] width 1568 height 764
paste input "uried Souls"
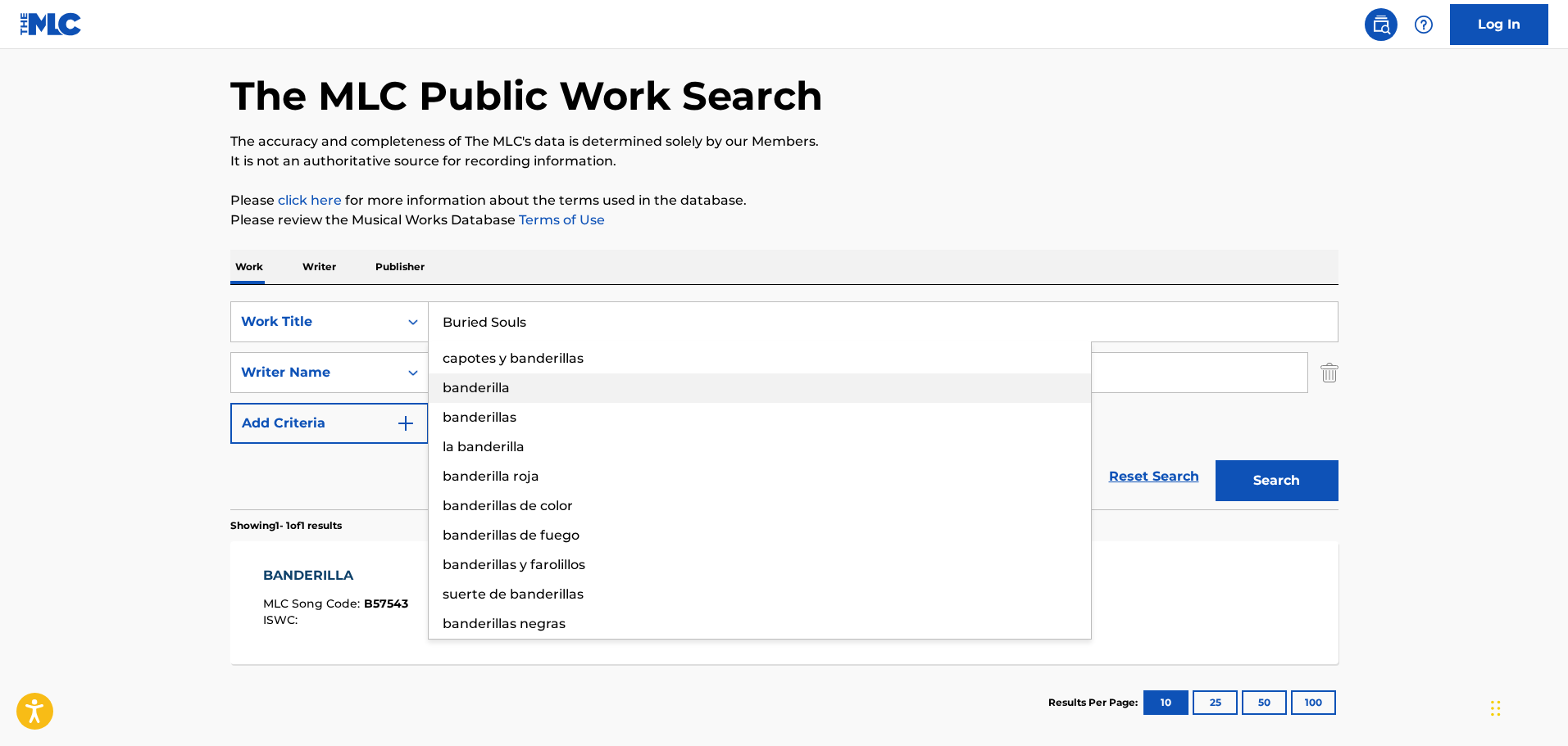
click at [595, 387] on div "banderilla" at bounding box center [759, 388] width 662 height 29
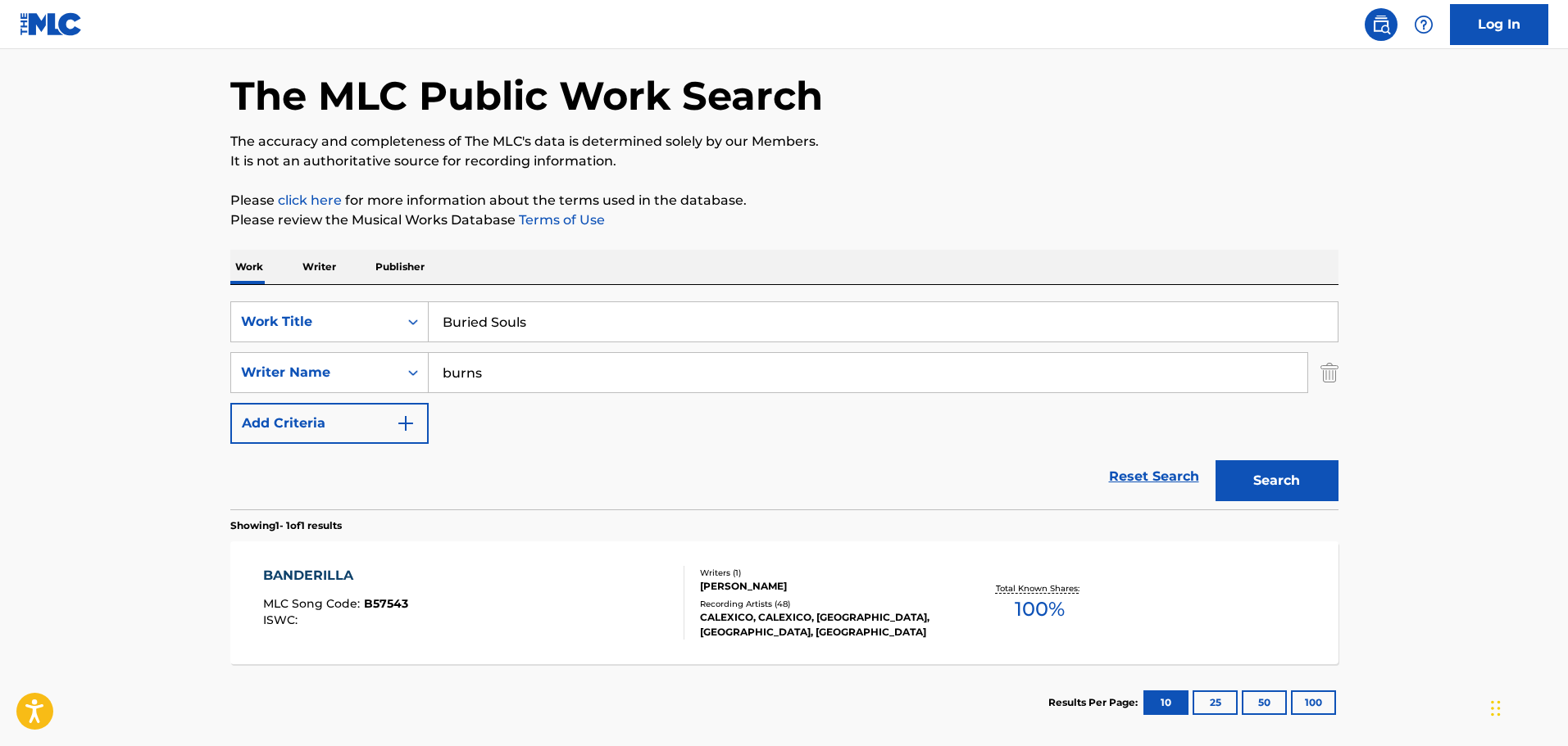
click at [609, 373] on input "burns" at bounding box center [868, 373] width 878 height 40
drag, startPoint x: 692, startPoint y: 318, endPoint x: 520, endPoint y: 326, distance: 172.2
click at [520, 326] on input "Buried Souls" at bounding box center [883, 322] width 909 height 40
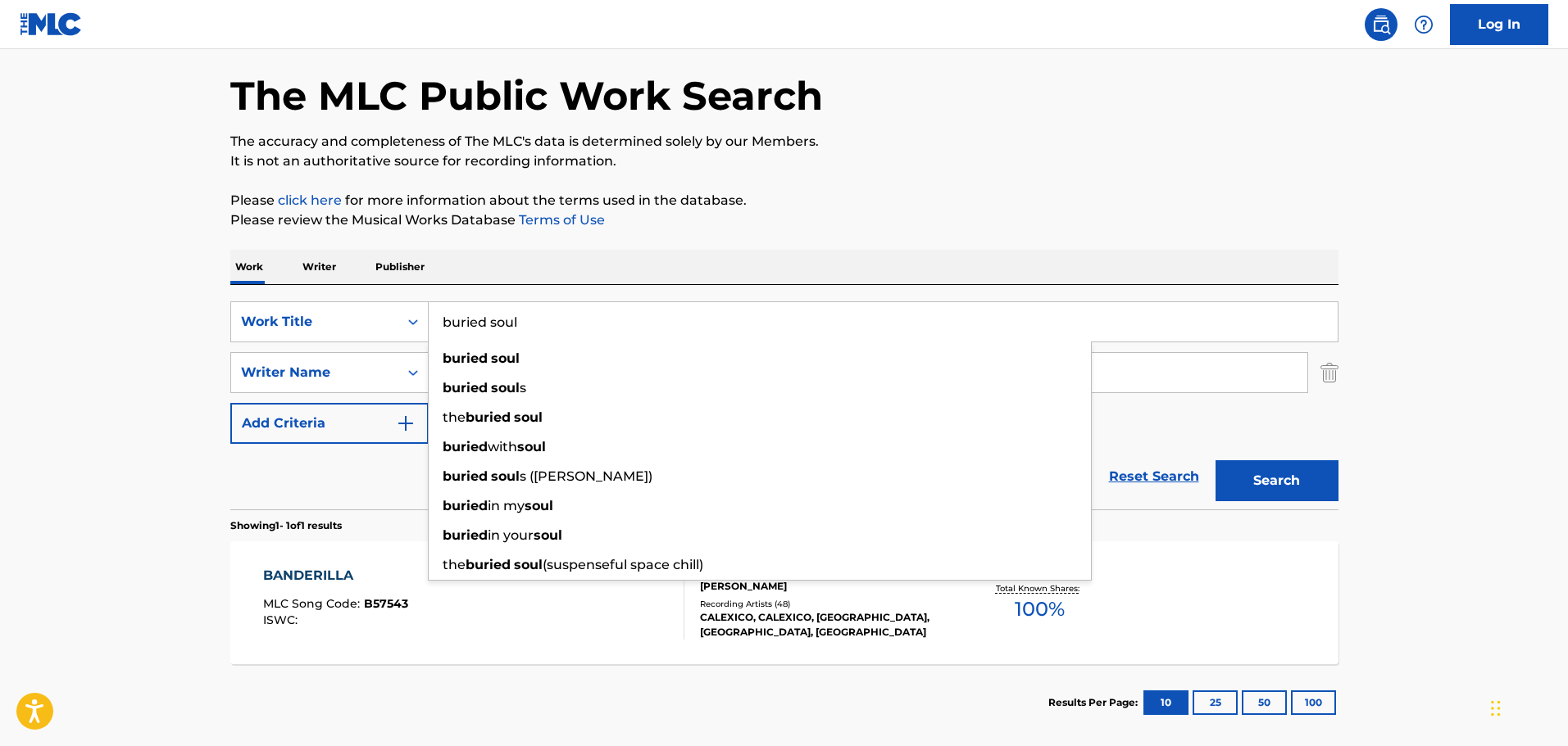
click at [539, 321] on input "buried soul" at bounding box center [883, 322] width 909 height 40
type input "buried souls"
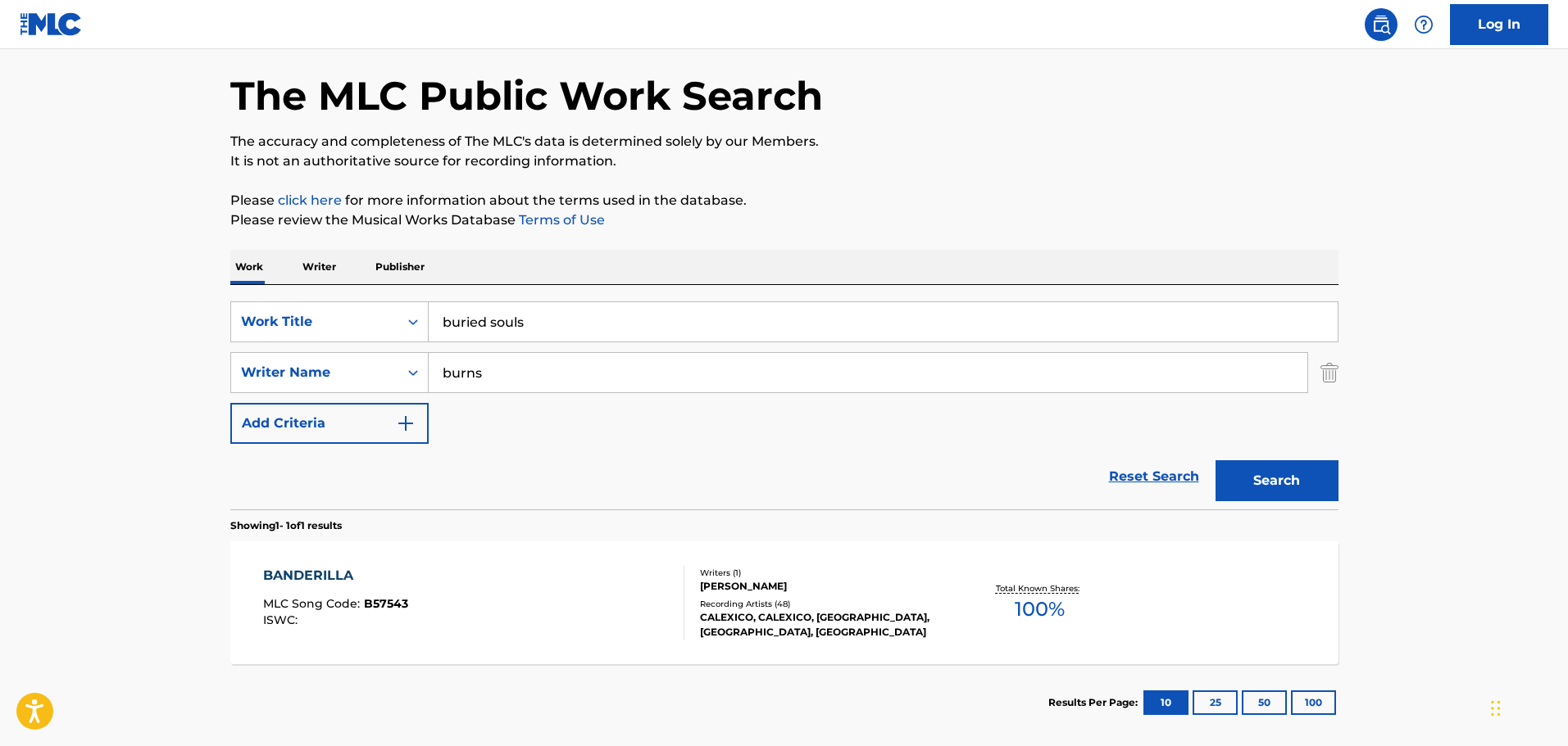
click at [952, 383] on input "burns" at bounding box center [868, 373] width 878 height 40
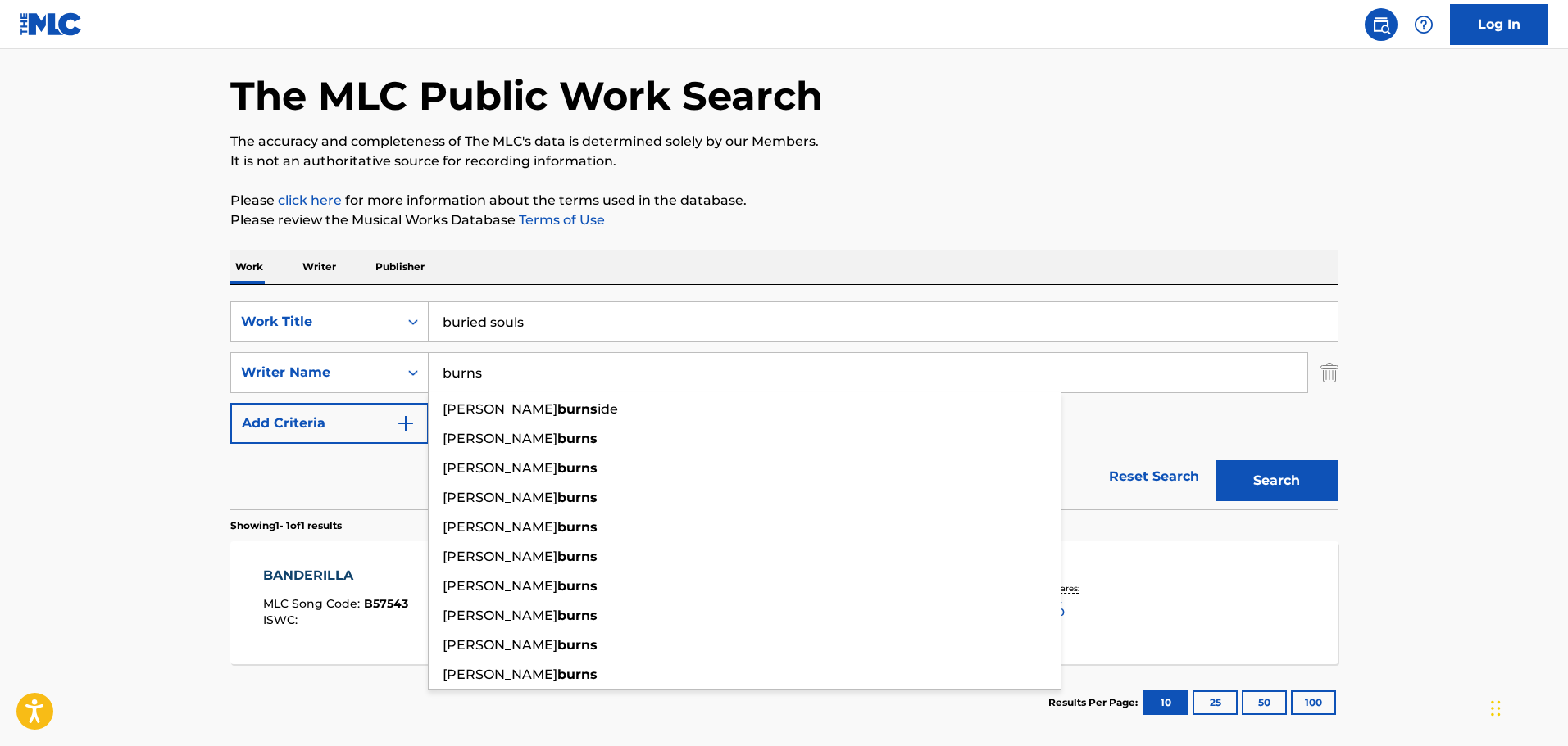
click at [952, 383] on input "burns" at bounding box center [868, 373] width 878 height 40
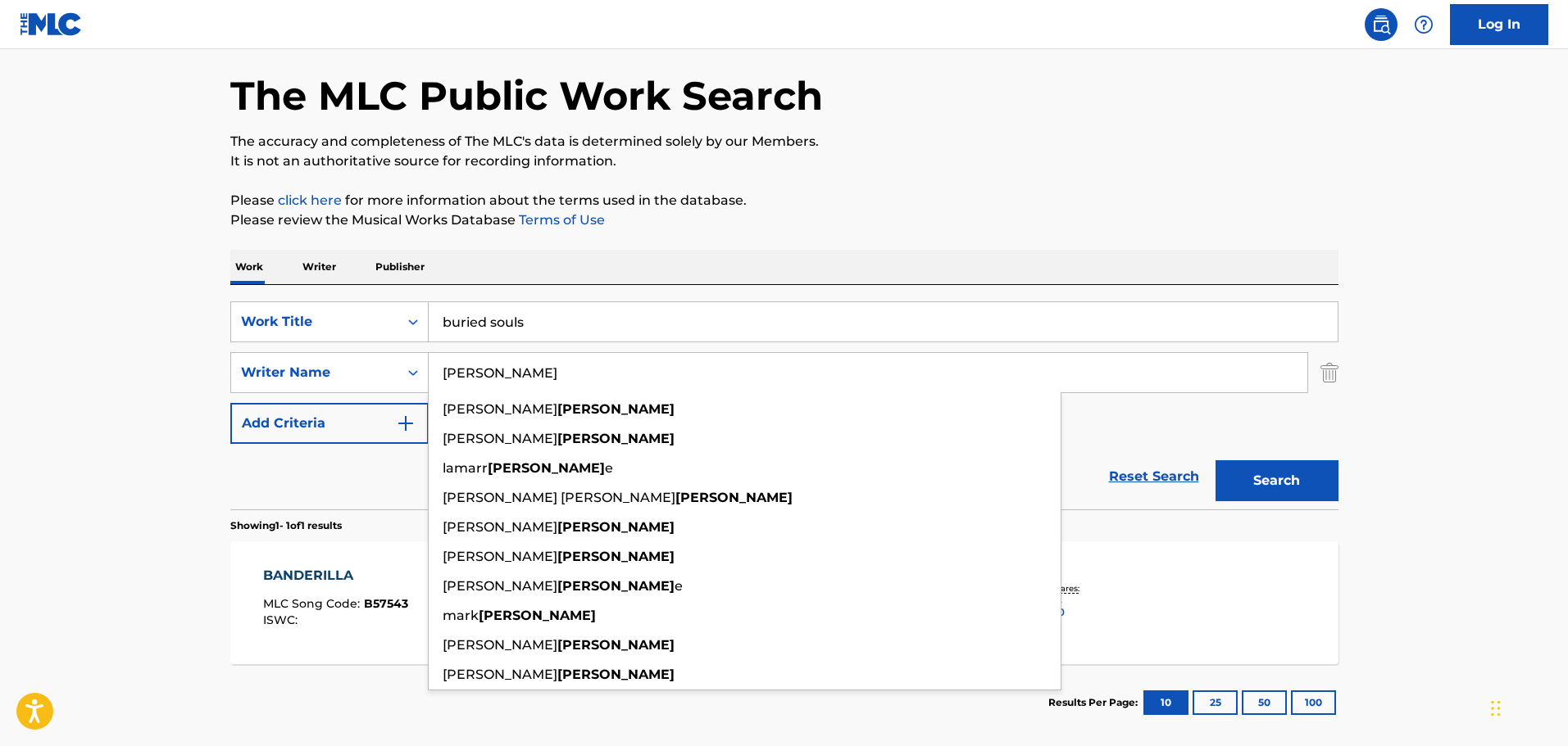
type input "johnston"
click at [1215, 461] on button "Search" at bounding box center [1276, 481] width 123 height 41
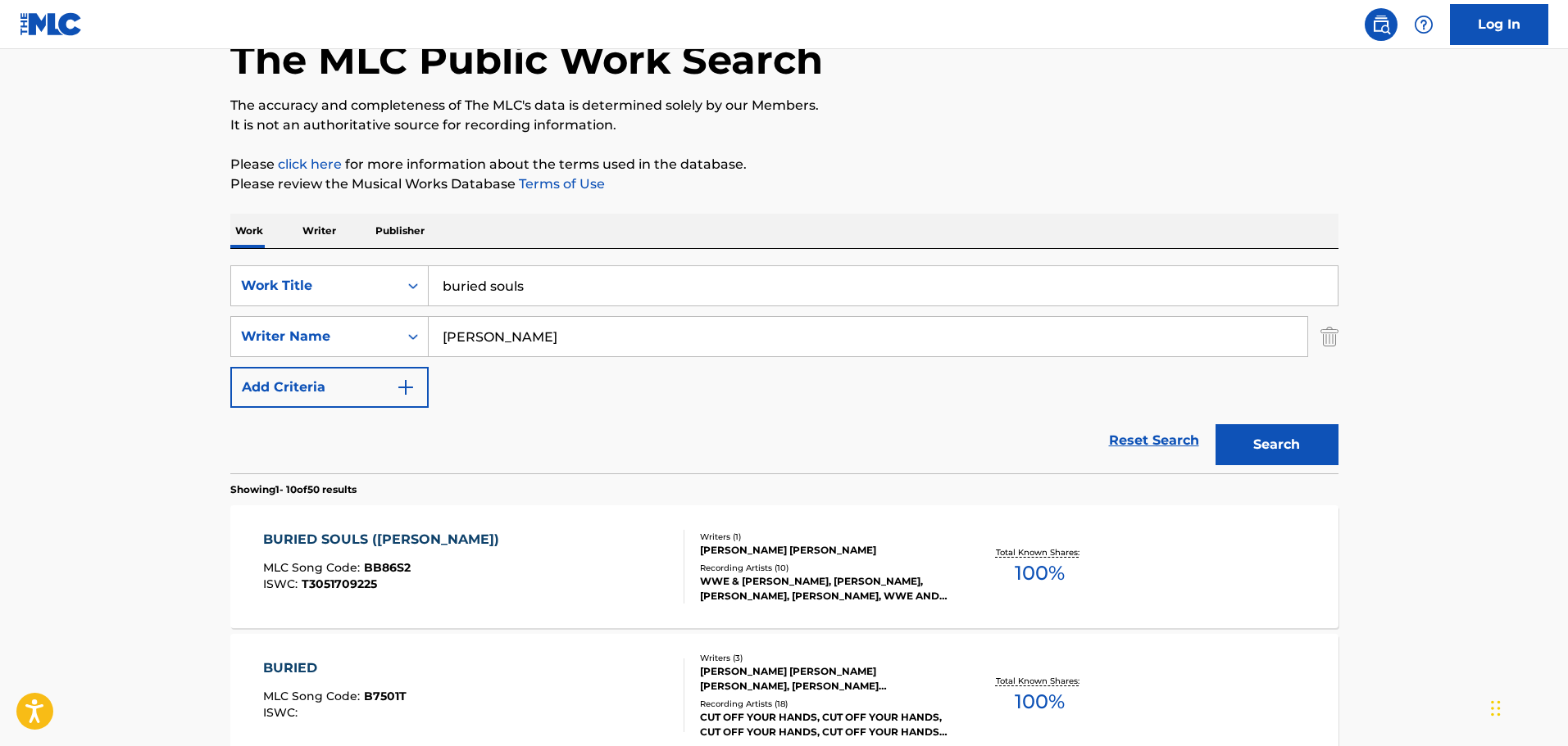
scroll to position [263, 0]
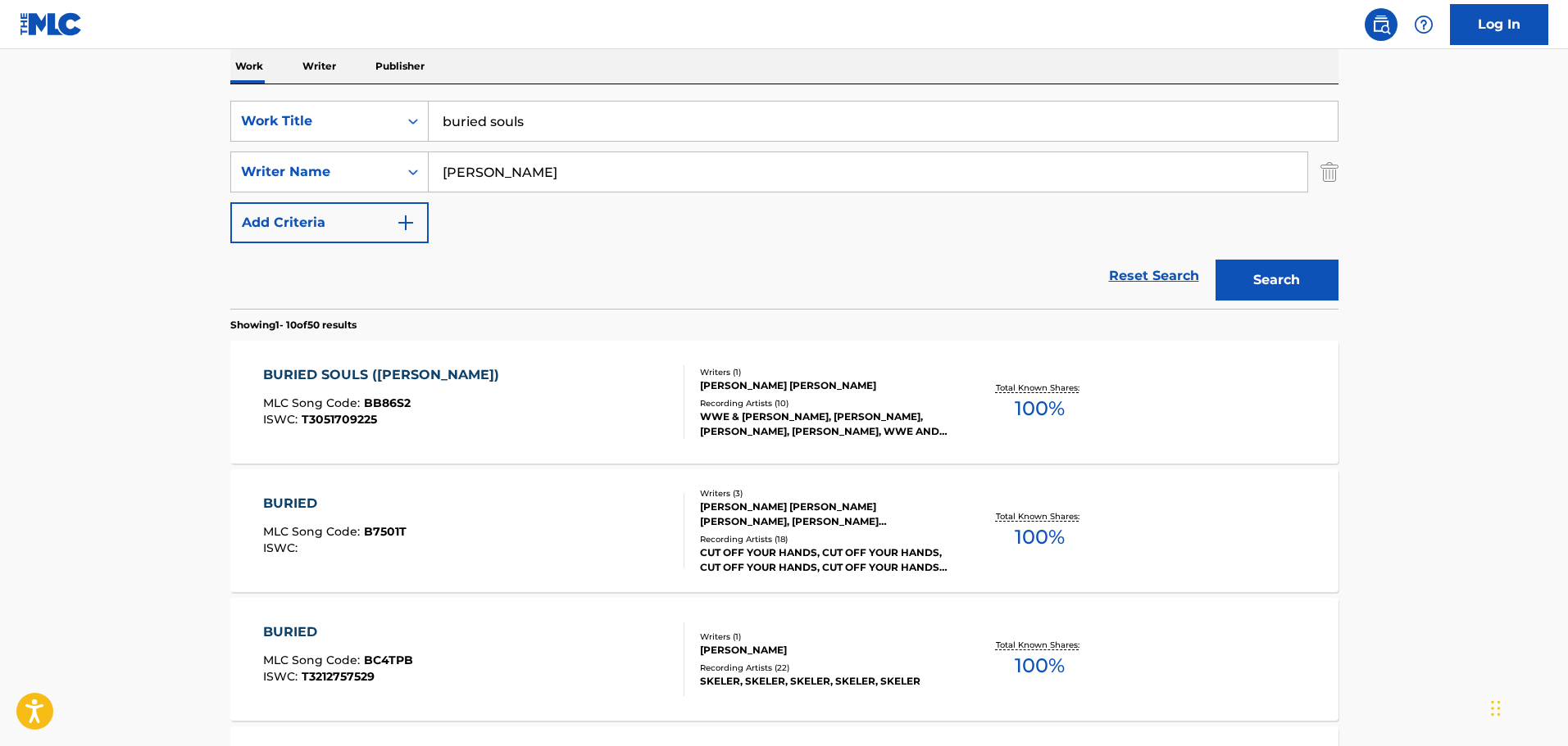
drag, startPoint x: 585, startPoint y: 110, endPoint x: 98, endPoint y: 57, distance: 489.9
click at [98, 57] on main "The MLC Public Work Search The accuracy and completeness of The MLC's data is d…" at bounding box center [784, 750] width 1568 height 1928
paste input "Graveyard Symphony V2"
type input "Graveyard Symphony V2"
click at [1253, 249] on main "The MLC Public Work Search The accuracy and completeness of The MLC's data is d…" at bounding box center [784, 750] width 1568 height 1928
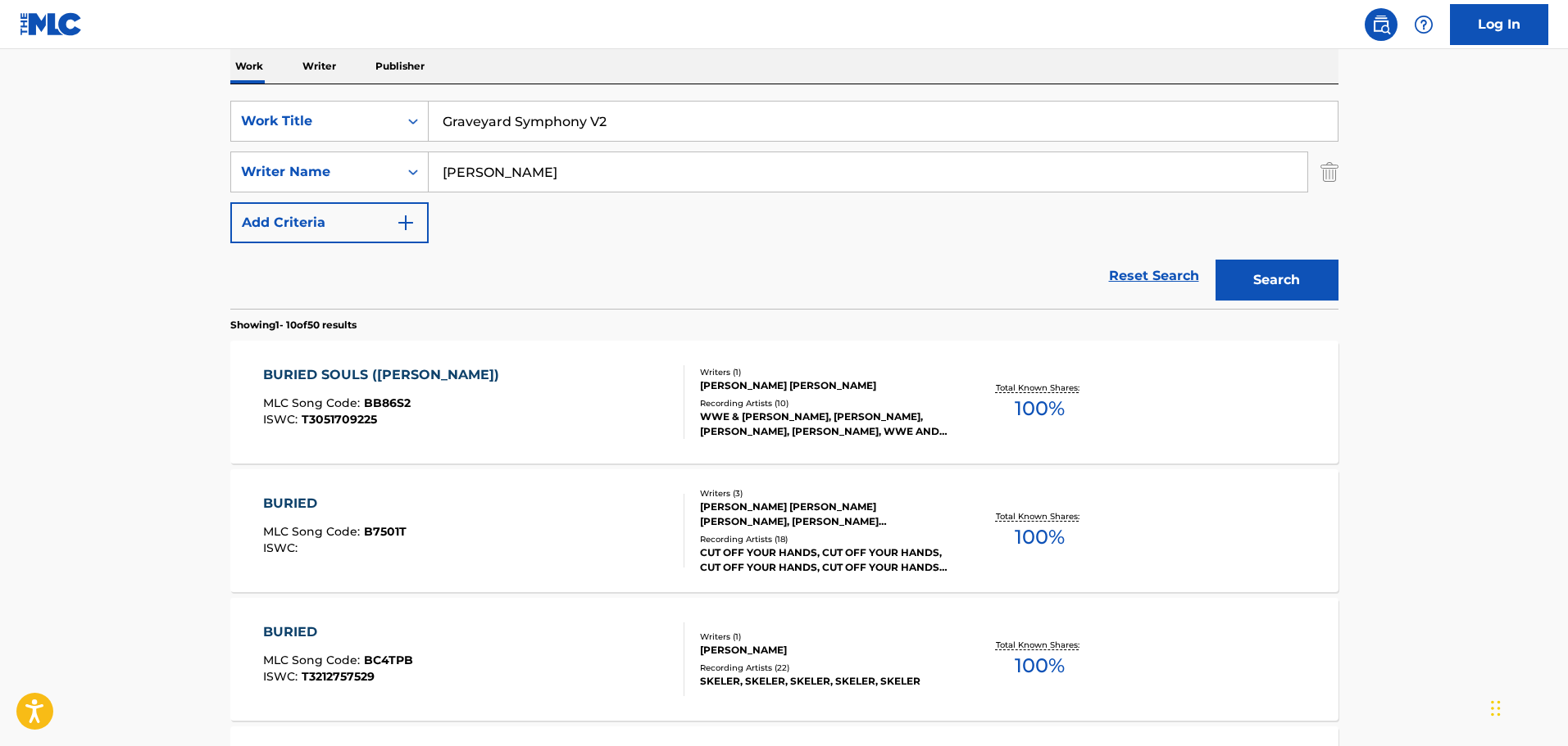
click at [1253, 275] on button "Search" at bounding box center [1276, 280] width 123 height 41
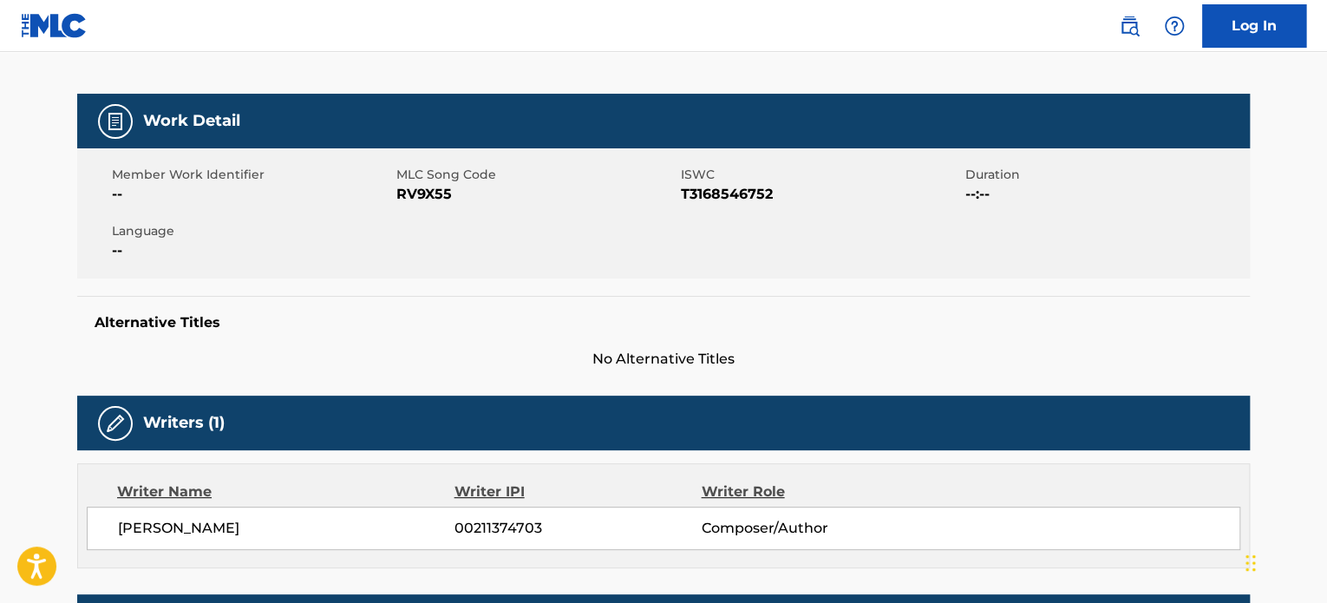
scroll to position [214, 0]
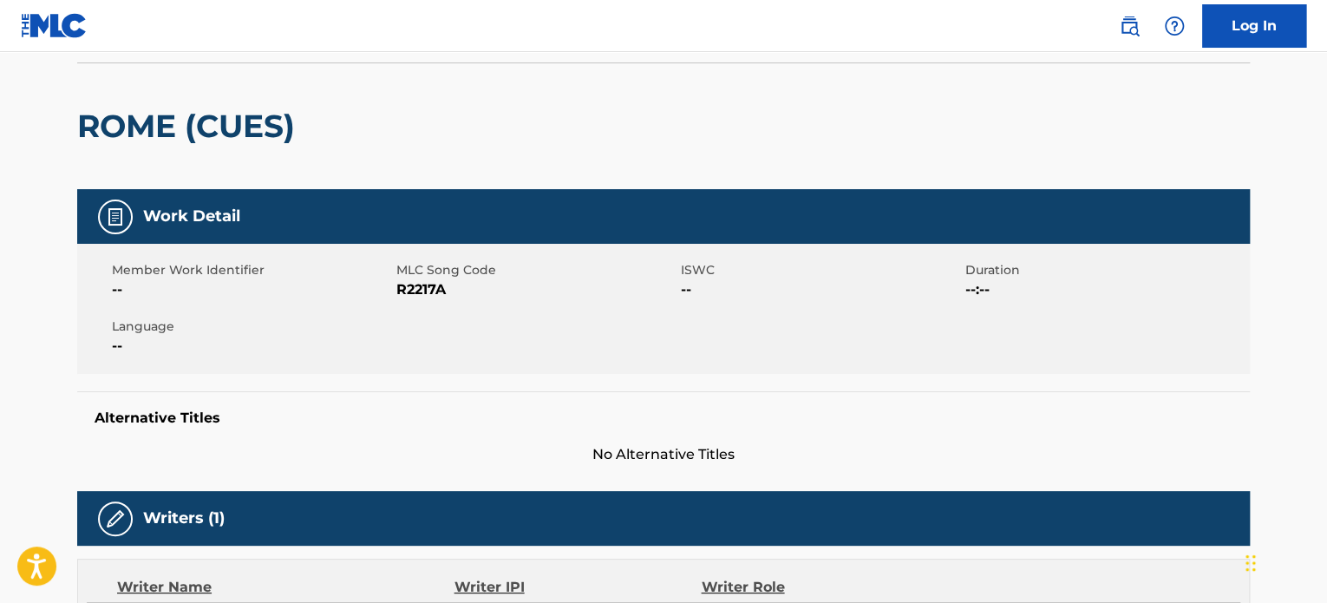
scroll to position [87, 0]
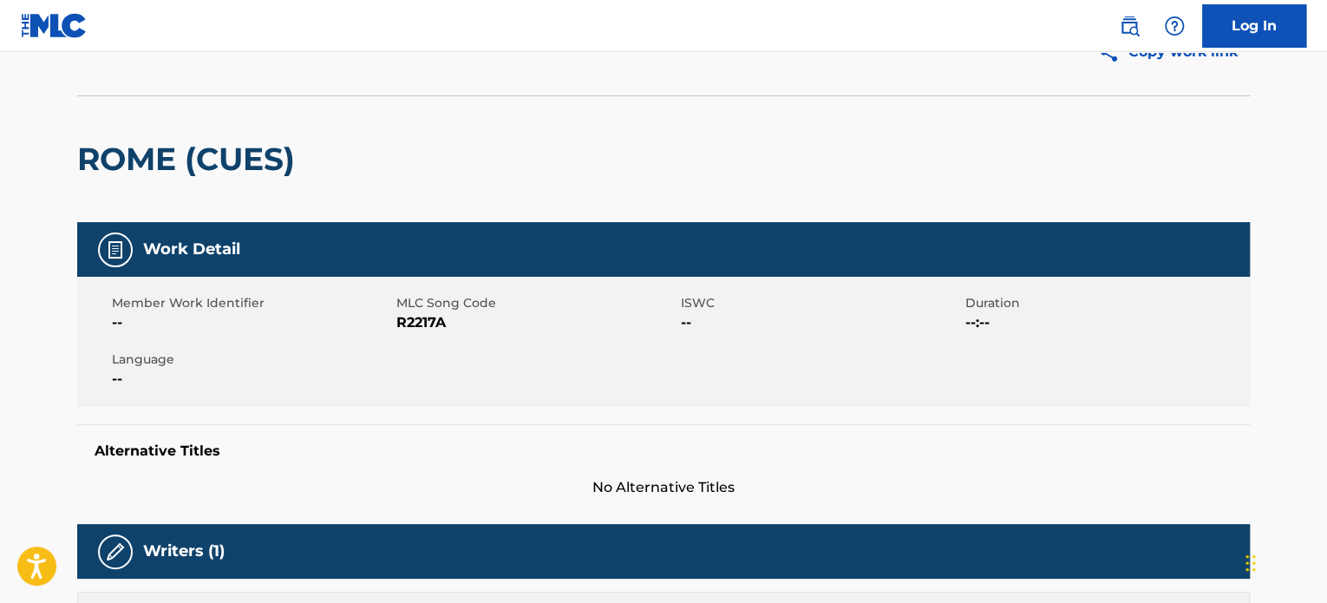
click at [106, 171] on h2 "ROME (CUES)" at bounding box center [190, 159] width 226 height 39
copy h2 "ROME"
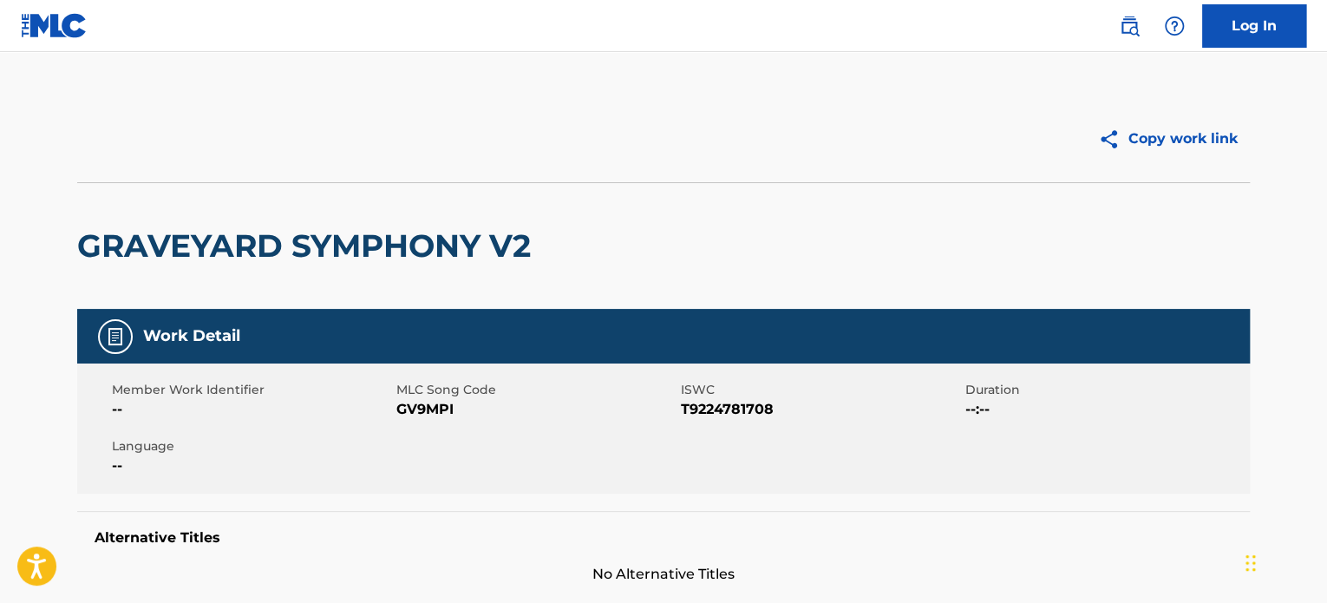
click at [715, 403] on span "T9224781708" at bounding box center [821, 409] width 280 height 21
copy span "T9224781708"
click at [247, 239] on h2 "GRAVEYARD SYMPHONY V2" at bounding box center [308, 245] width 462 height 39
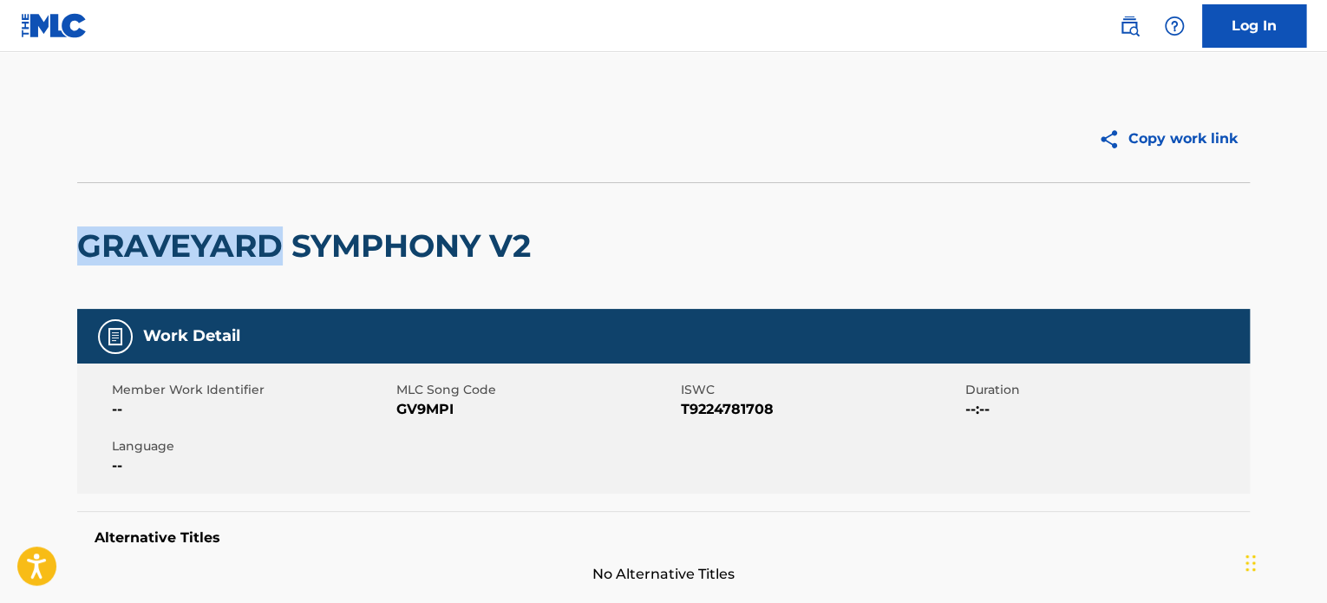
click at [246, 239] on h2 "GRAVEYARD SYMPHONY V2" at bounding box center [308, 245] width 462 height 39
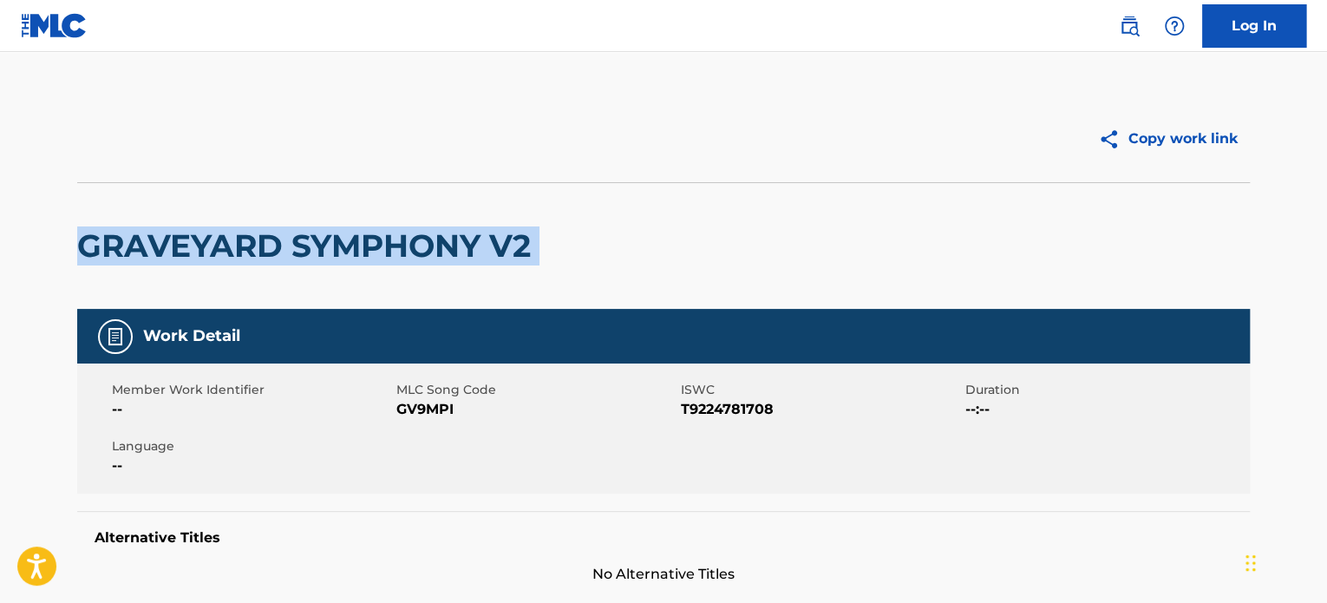
click at [246, 239] on h2 "GRAVEYARD SYMPHONY V2" at bounding box center [308, 245] width 462 height 39
copy div "GRAVEYARD SYMPHONY V2"
